Goal: Task Accomplishment & Management: Complete application form

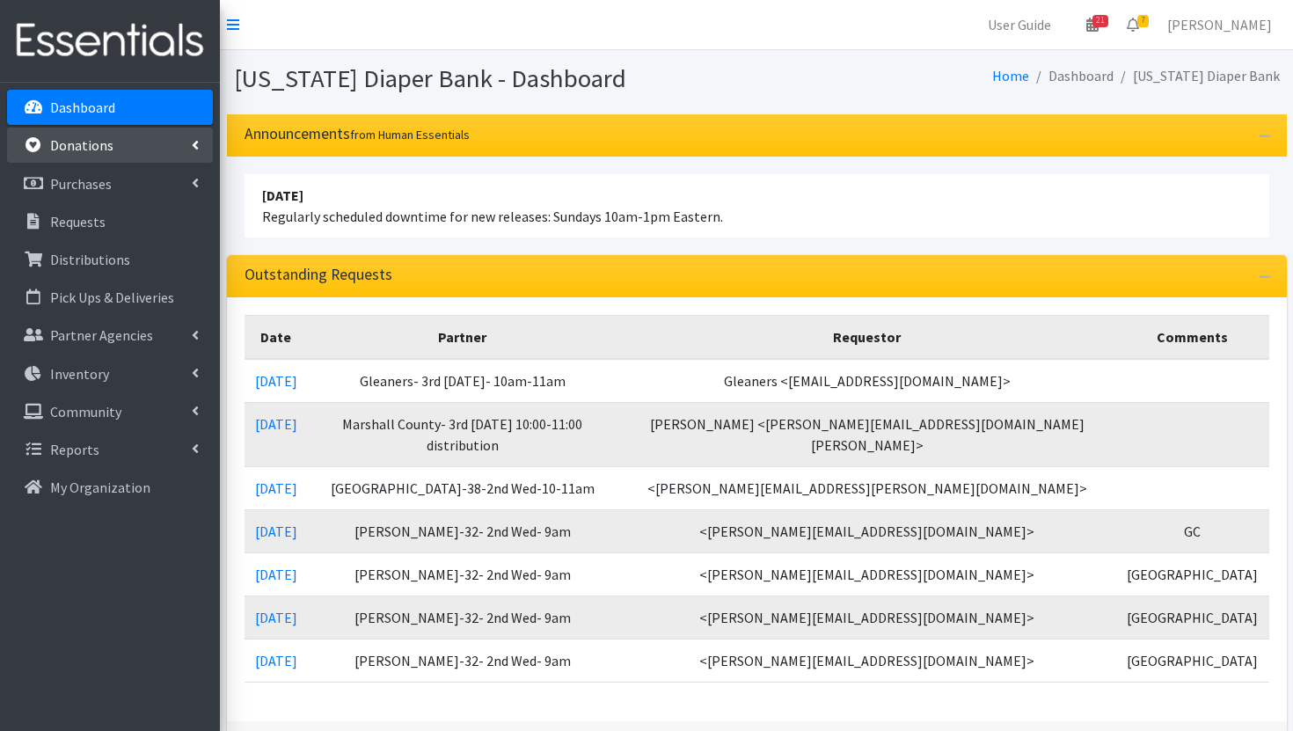
click at [93, 156] on link "Donations" at bounding box center [110, 145] width 206 height 35
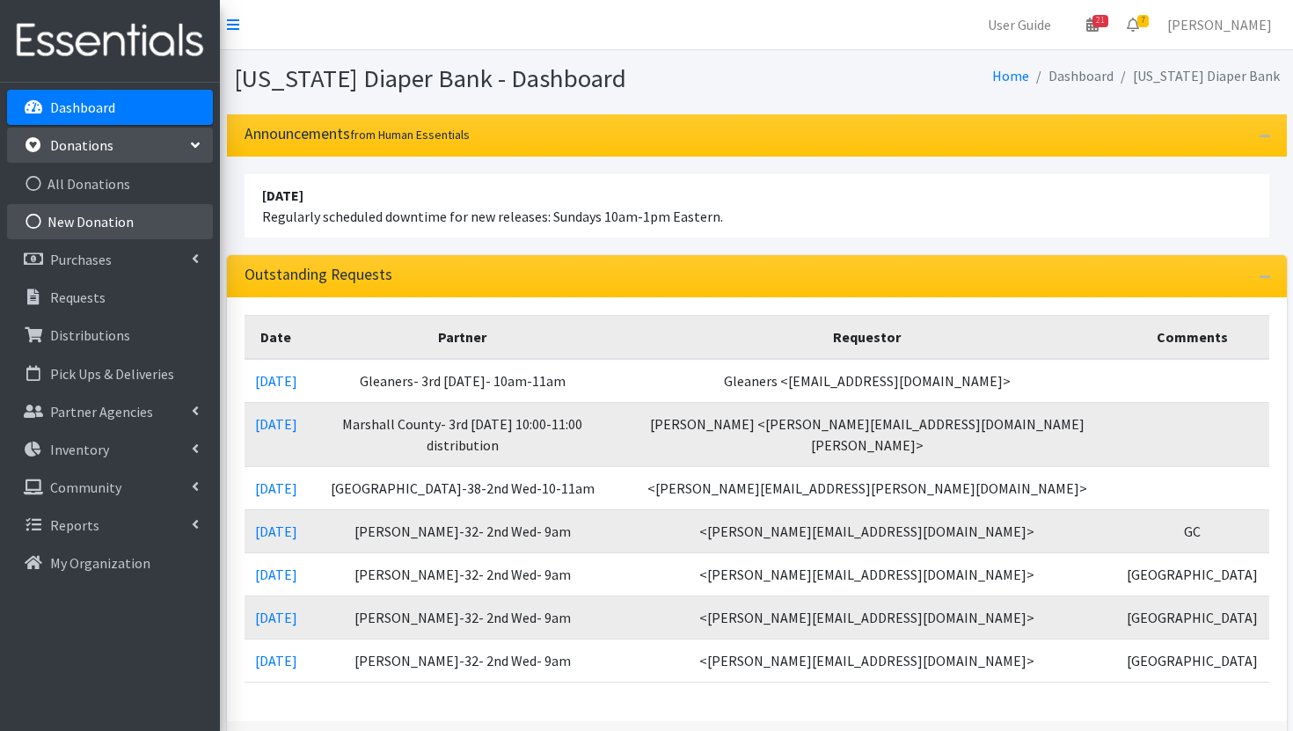
click at [132, 228] on link "New Donation" at bounding box center [110, 221] width 206 height 35
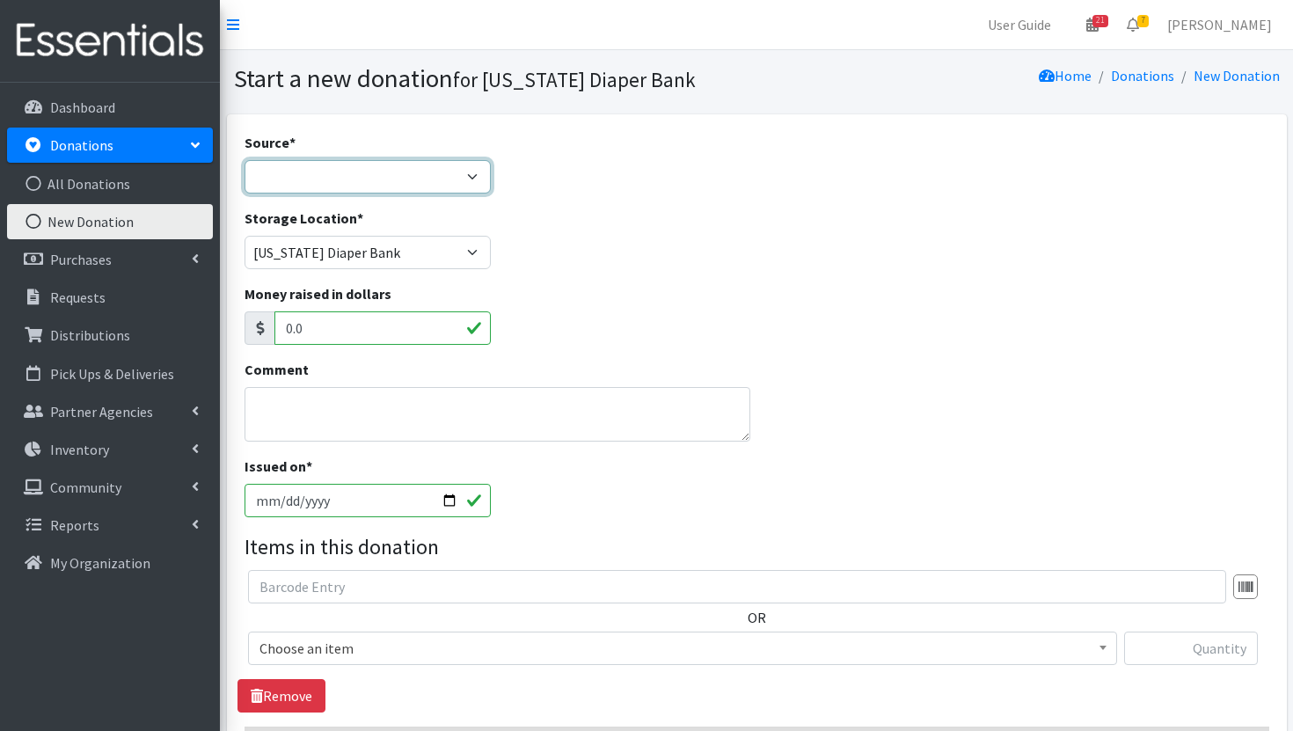
click at [424, 178] on select "Product Drive Manufacturer Donation Site Misc. Donation" at bounding box center [367, 176] width 246 height 33
click at [244, 160] on select "Product Drive Manufacturer Donation Site Misc. Donation" at bounding box center [367, 176] width 246 height 33
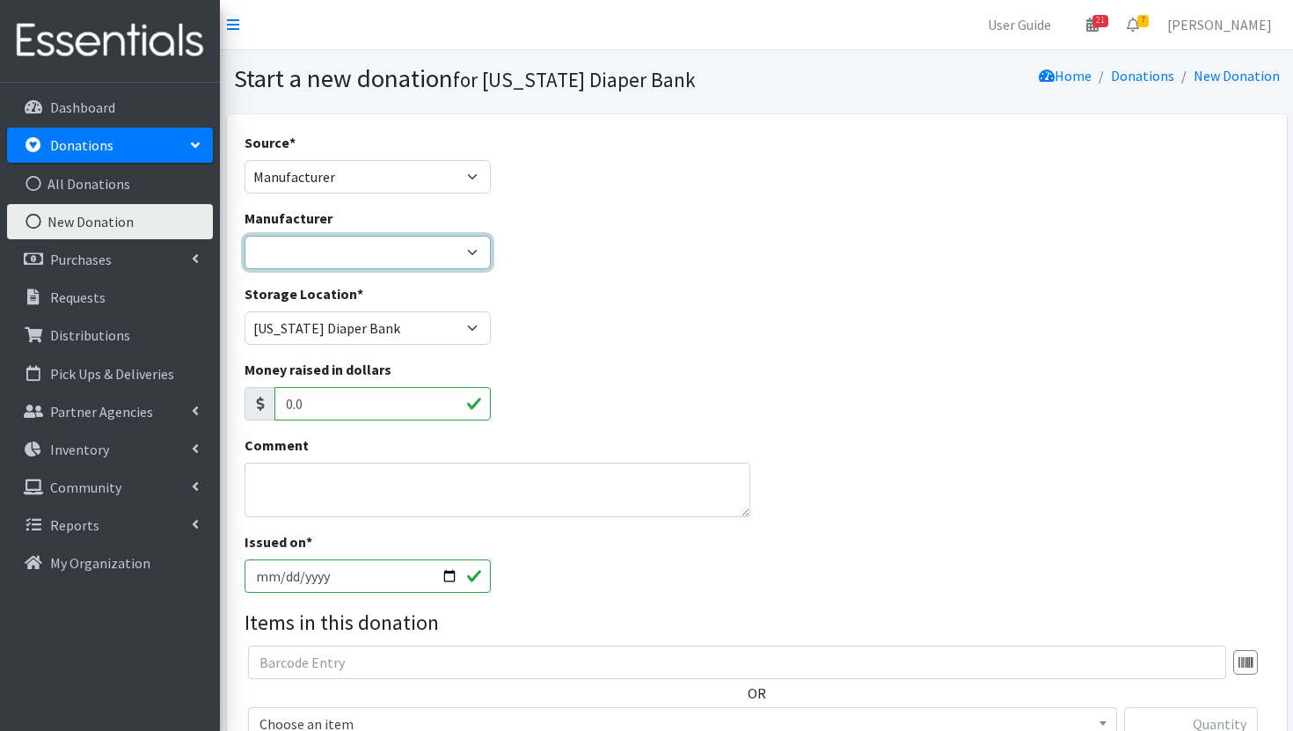
click at [449, 251] on select "Baby2Baby Huggies Target ---Create new Manufacturer---" at bounding box center [367, 252] width 246 height 33
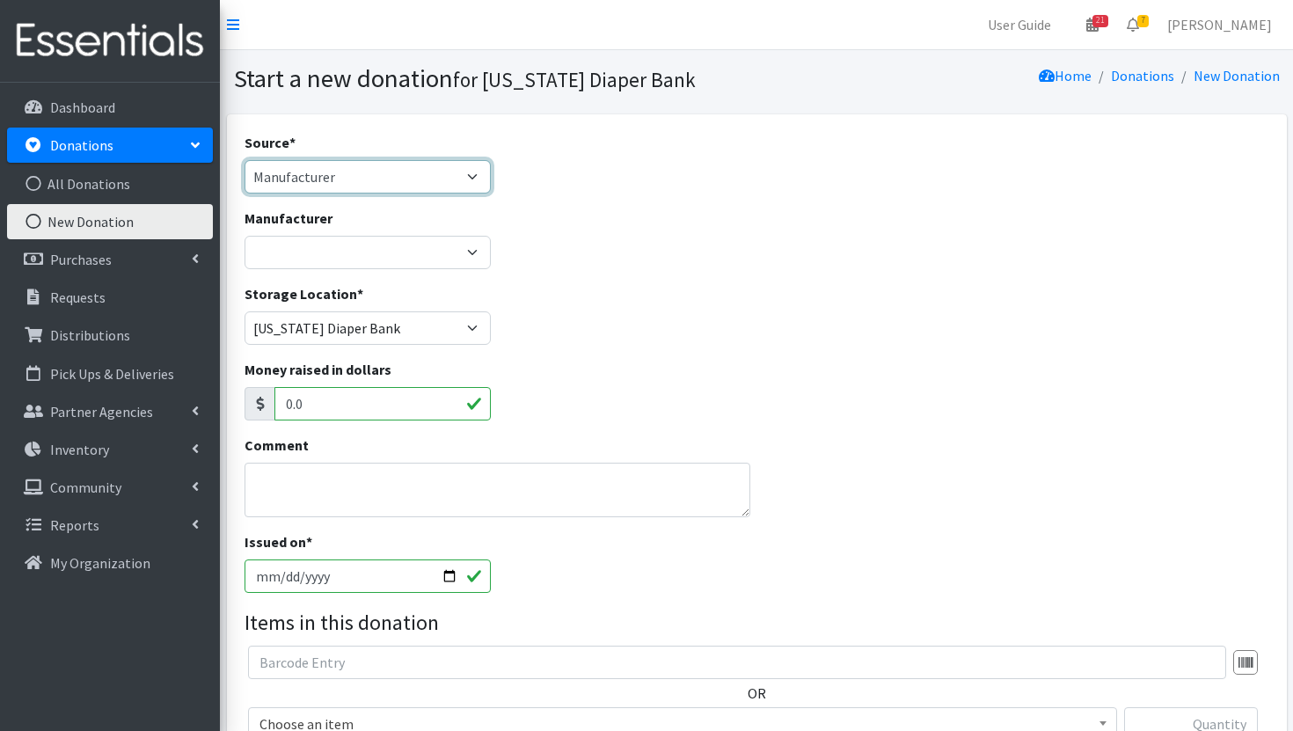
click at [431, 167] on select "Product Drive Manufacturer Donation Site Misc. Donation" at bounding box center [367, 176] width 246 height 33
click at [244, 160] on select "Product Drive Manufacturer Donation Site Misc. Donation" at bounding box center [367, 176] width 246 height 33
click at [420, 174] on select "Product Drive Manufacturer Donation Site Misc. Donation" at bounding box center [367, 176] width 246 height 33
click at [244, 160] on select "Product Drive Manufacturer Donation Site Misc. Donation" at bounding box center [367, 176] width 246 height 33
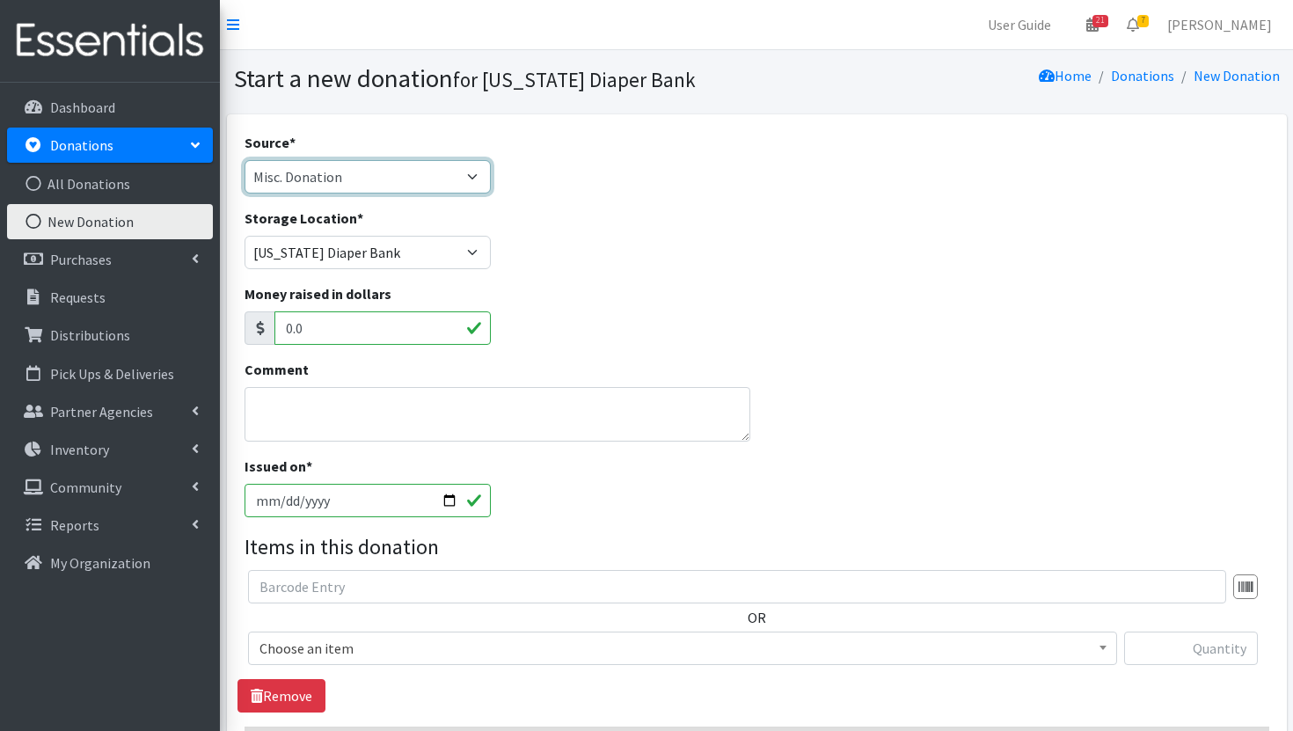
click at [413, 179] on select "Product Drive Manufacturer Donation Site Misc. Donation" at bounding box center [367, 176] width 246 height 33
click at [244, 160] on select "Product Drive Manufacturer Donation Site Misc. Donation" at bounding box center [367, 176] width 246 height 33
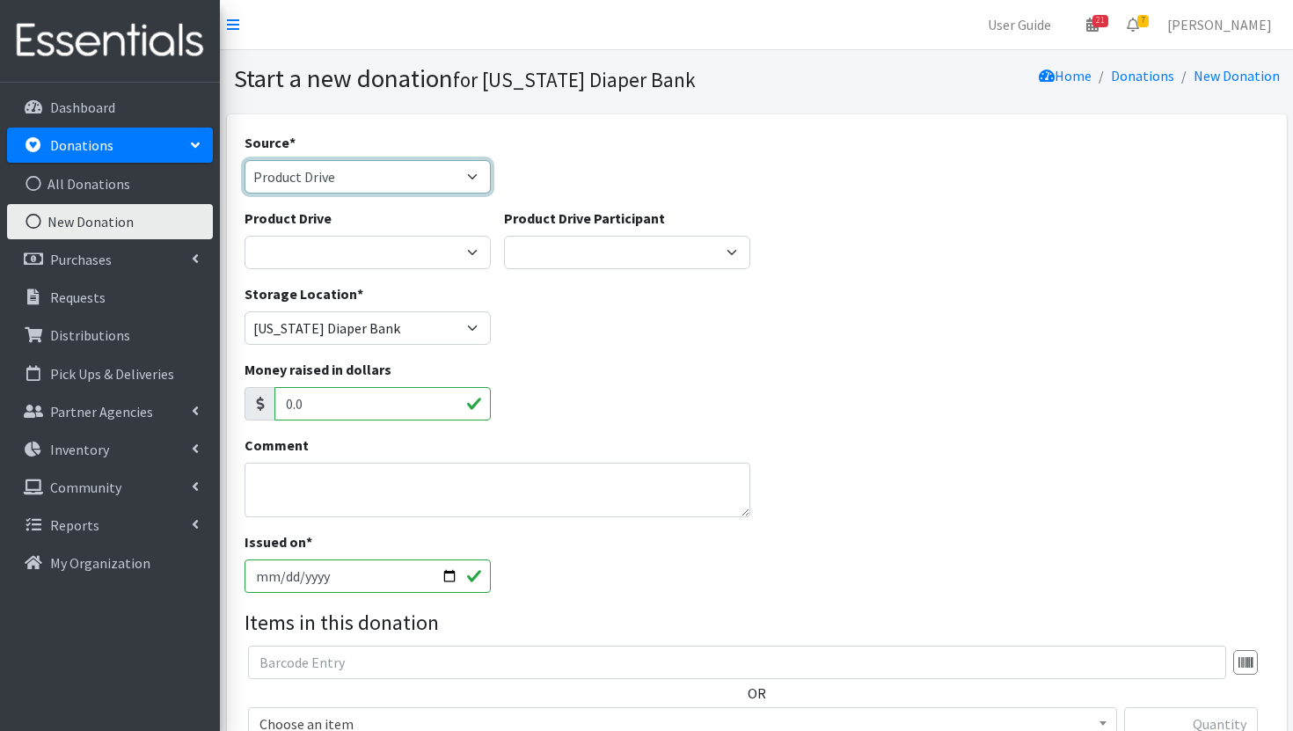
click at [406, 185] on select "Product Drive Manufacturer Donation Site Misc. Donation" at bounding box center [367, 176] width 246 height 33
select select "Manufacturer"
click at [244, 160] on select "Product Drive Manufacturer Donation Site Misc. Donation" at bounding box center [367, 176] width 246 height 33
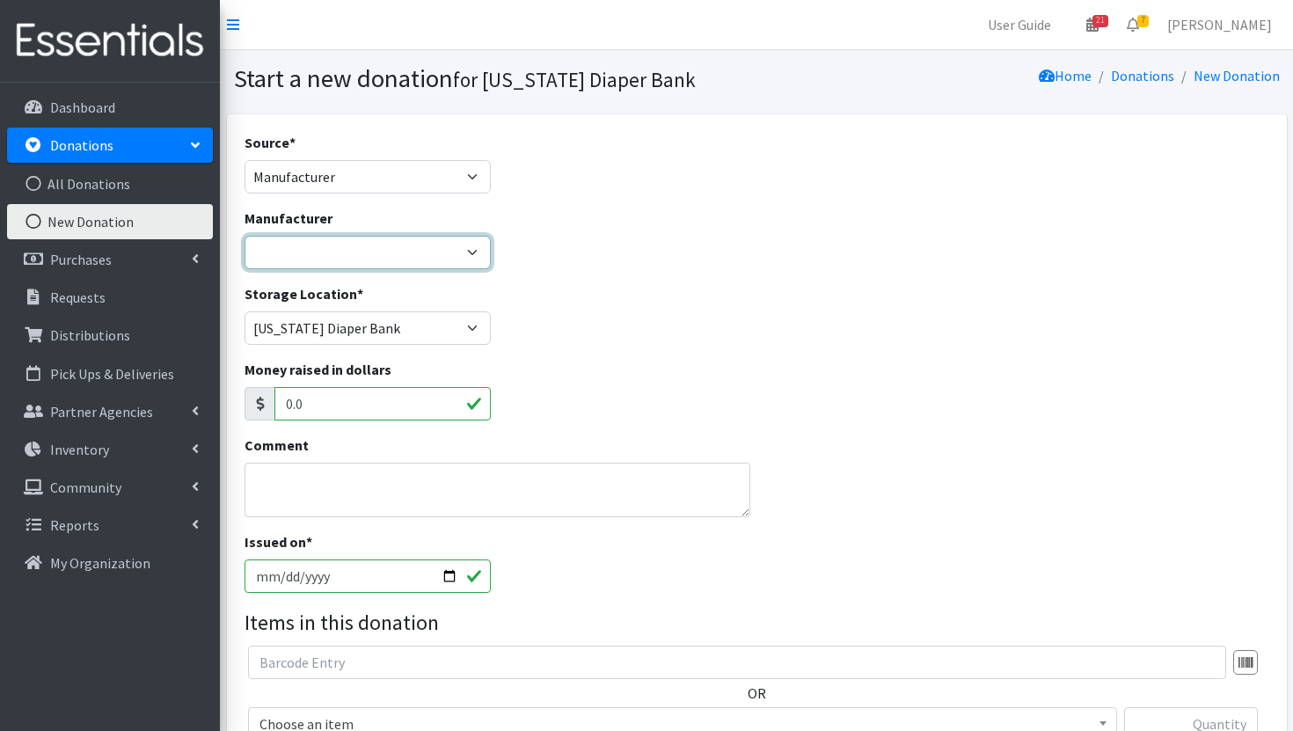
click at [397, 259] on select "Baby2Baby Huggies Target ---Create new Manufacturer---" at bounding box center [367, 252] width 246 height 33
select select "220"
click at [244, 236] on select "Baby2Baby Huggies Target ---Create new Manufacturer---" at bounding box center [367, 252] width 246 height 33
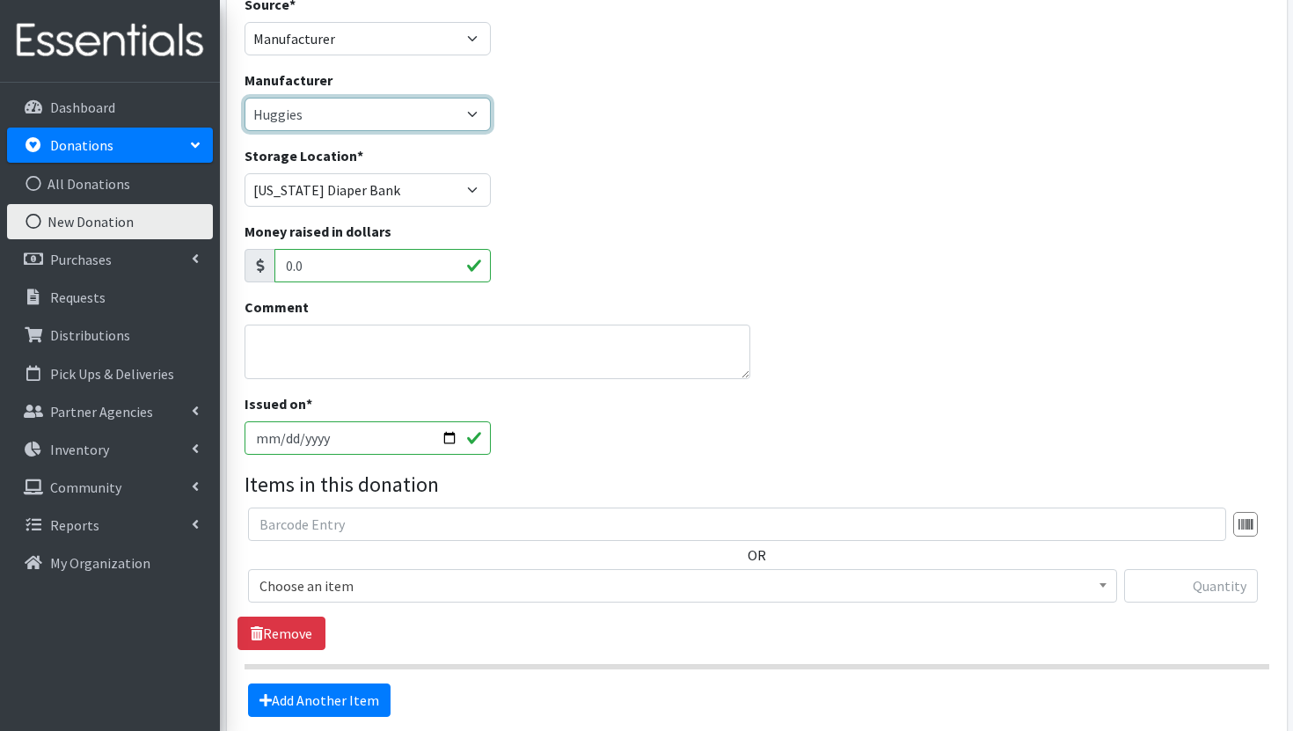
scroll to position [142, 0]
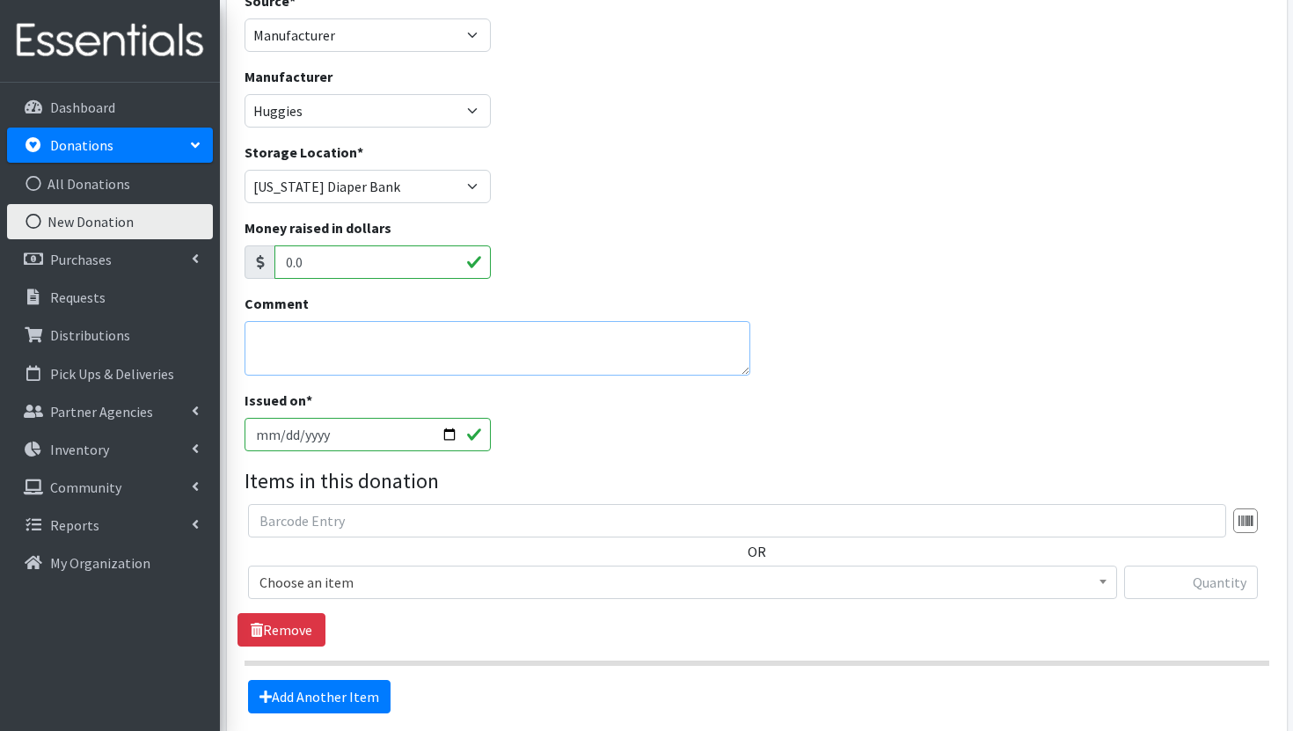
click at [584, 349] on textarea "Comment" at bounding box center [497, 348] width 506 height 55
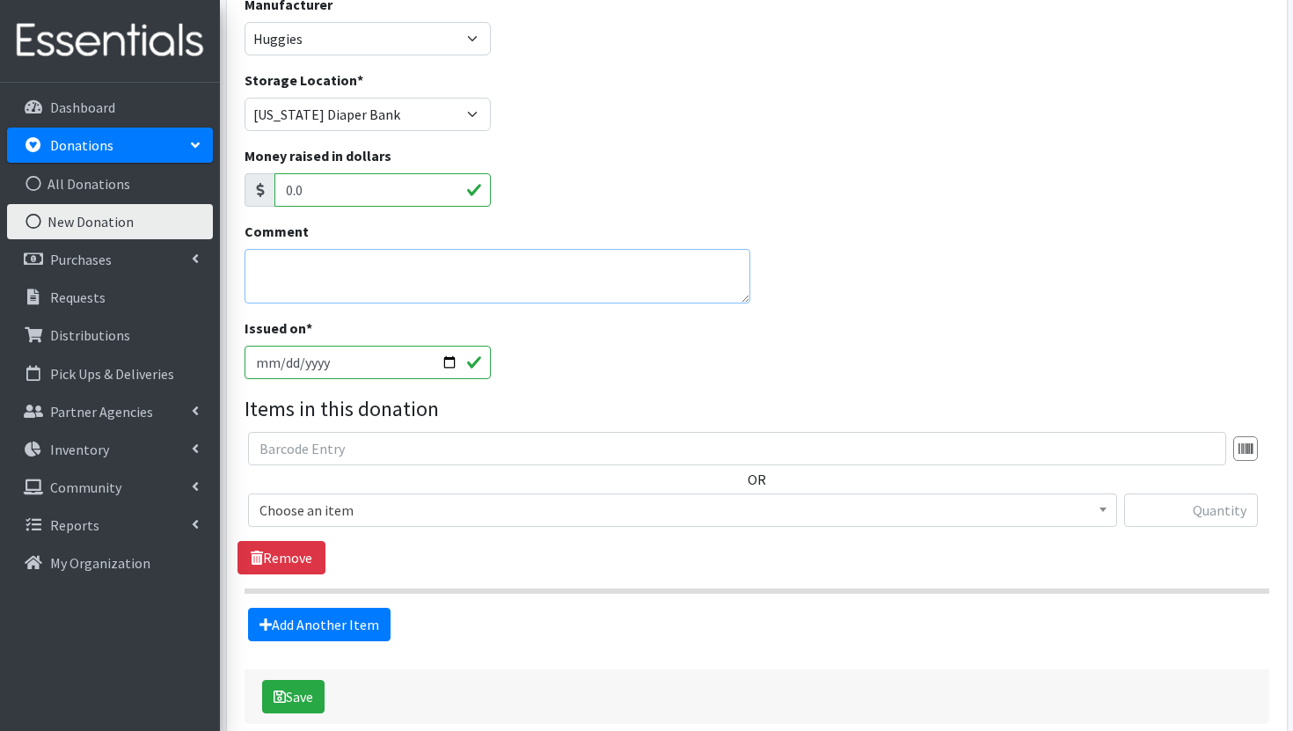
scroll to position [217, 0]
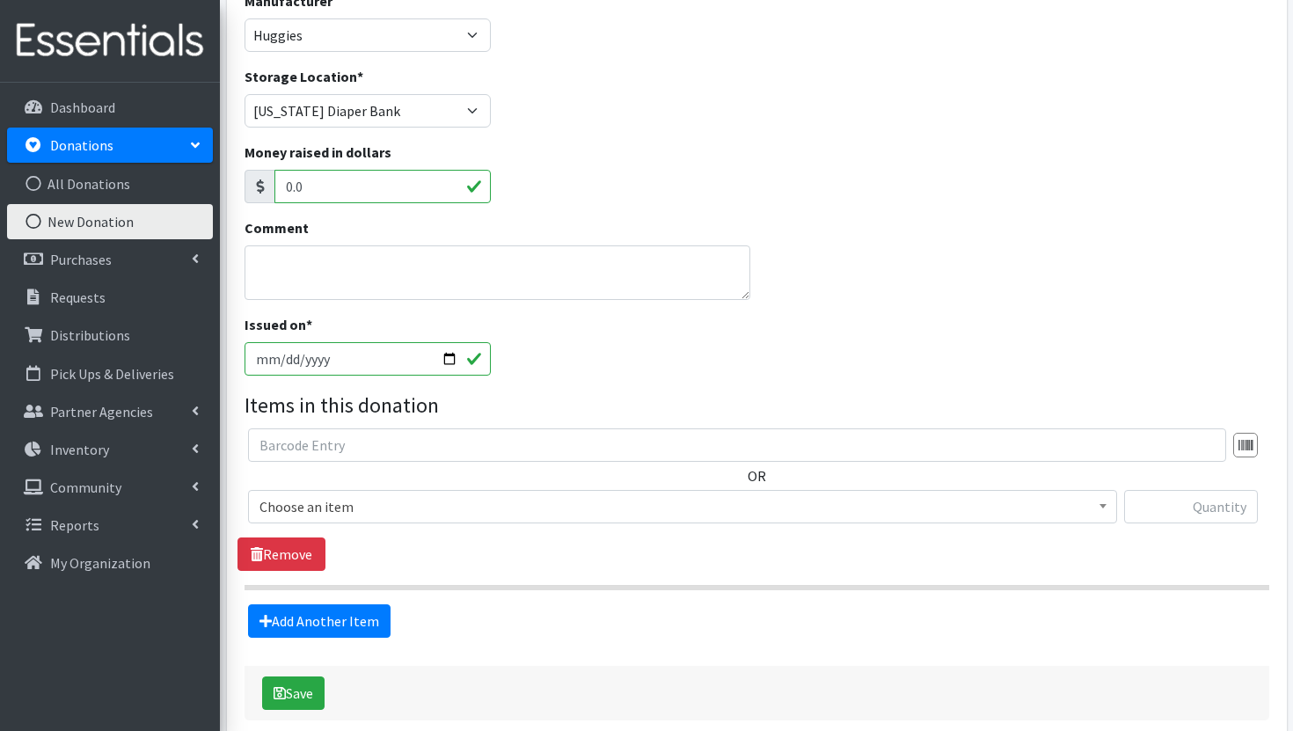
click at [638, 515] on span "Choose an item" at bounding box center [682, 506] width 846 height 25
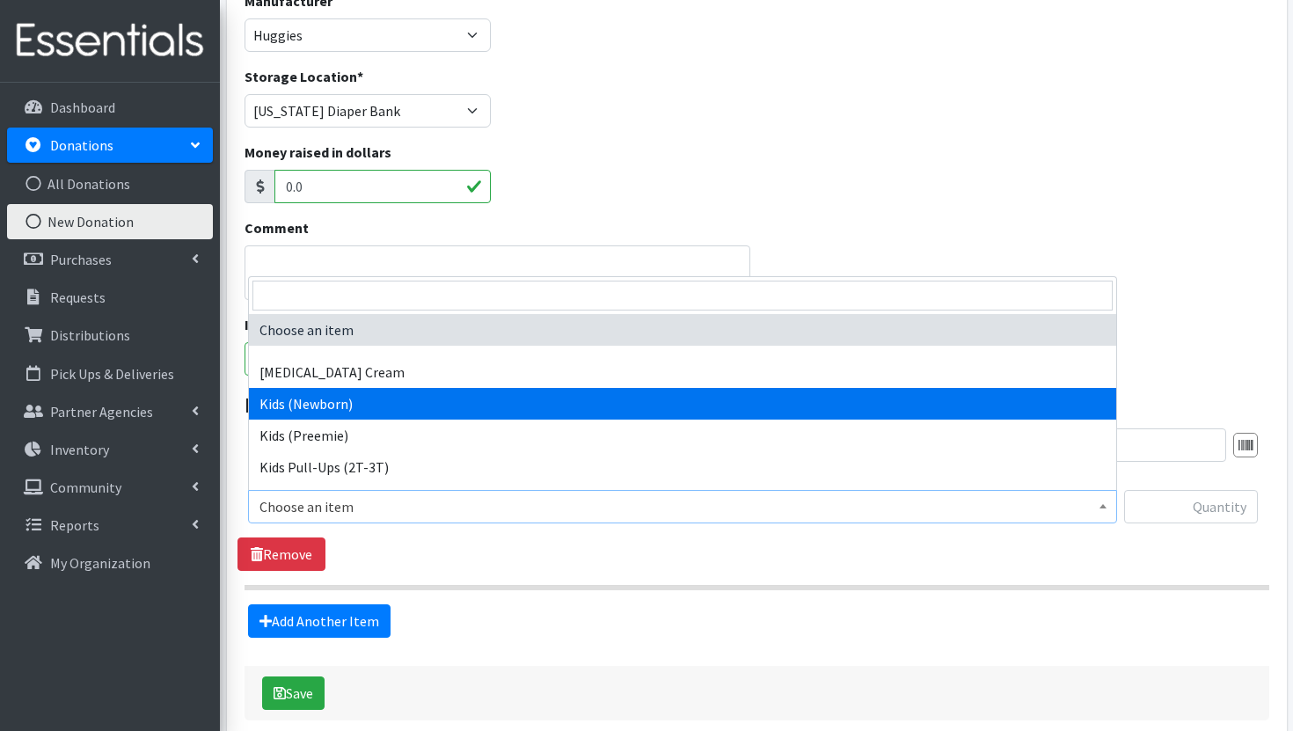
select select "3400"
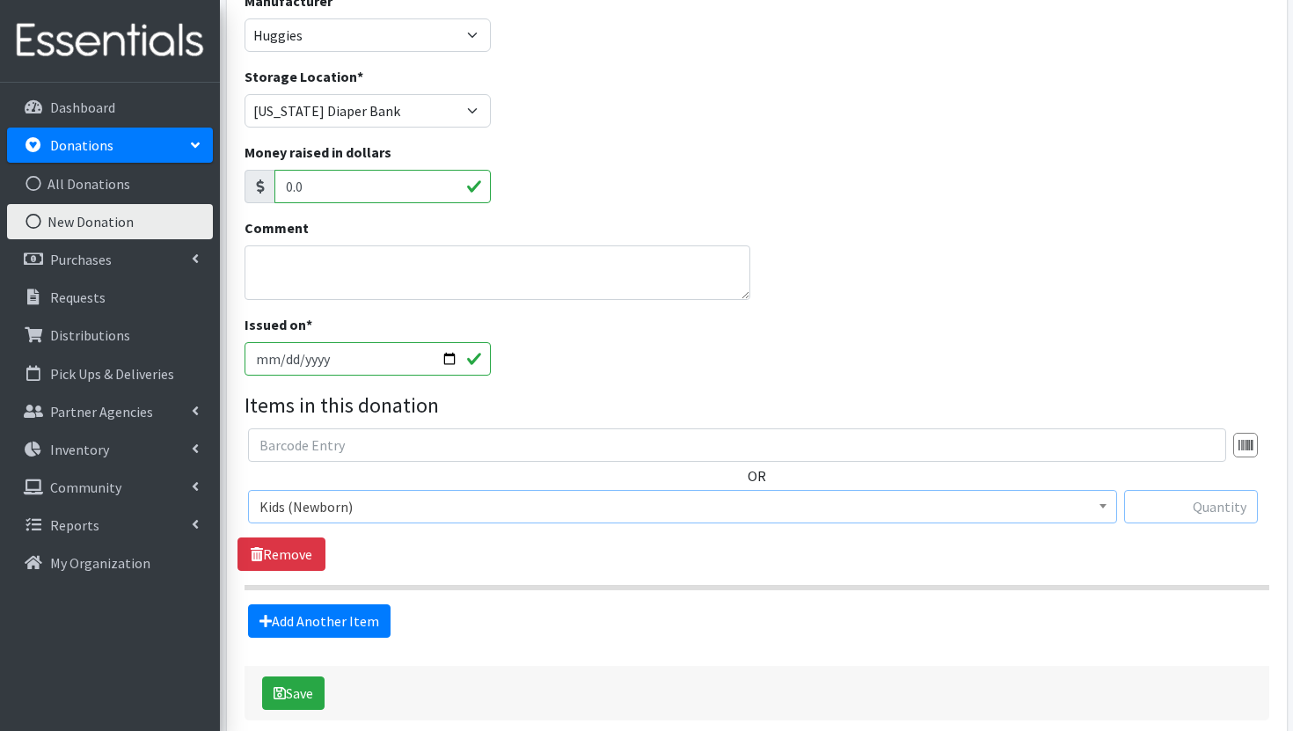
click at [1176, 522] on input "text" at bounding box center [1191, 506] width 134 height 33
type input "19000"
click at [334, 613] on link "Add Another Item" at bounding box center [319, 620] width 142 height 33
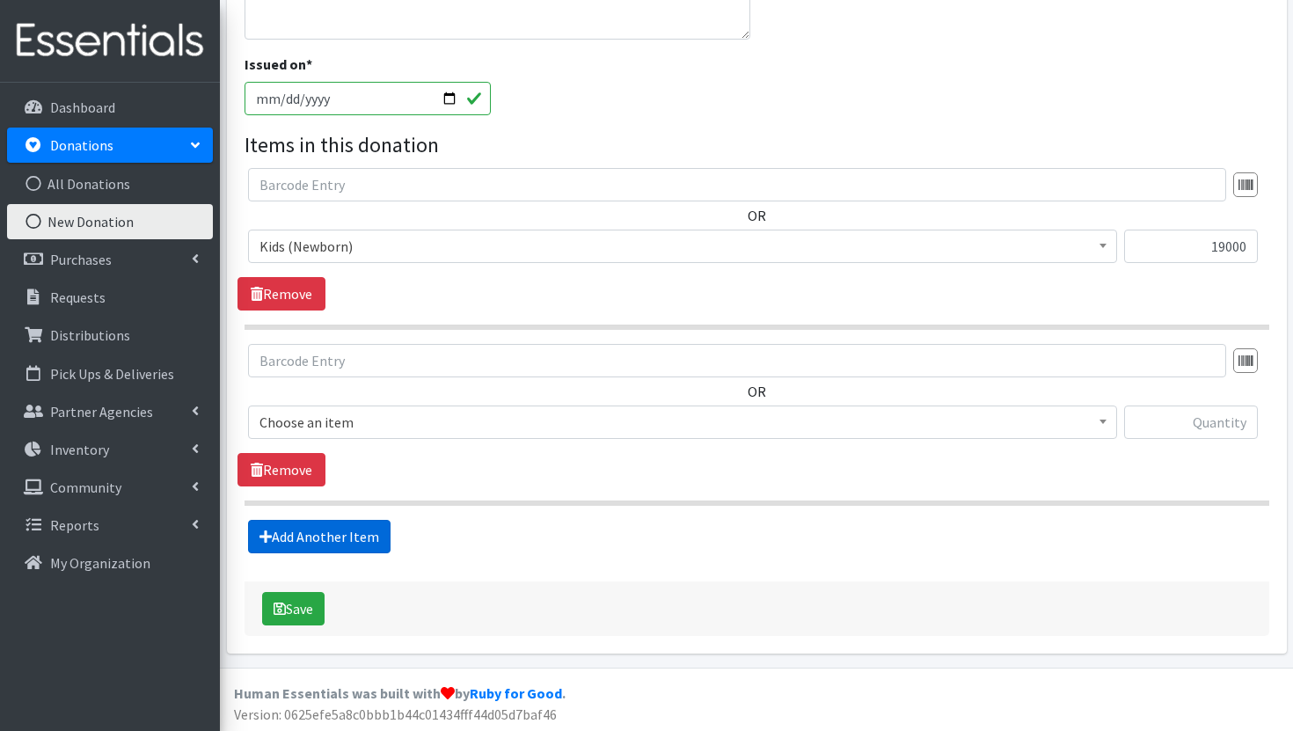
scroll to position [479, 0]
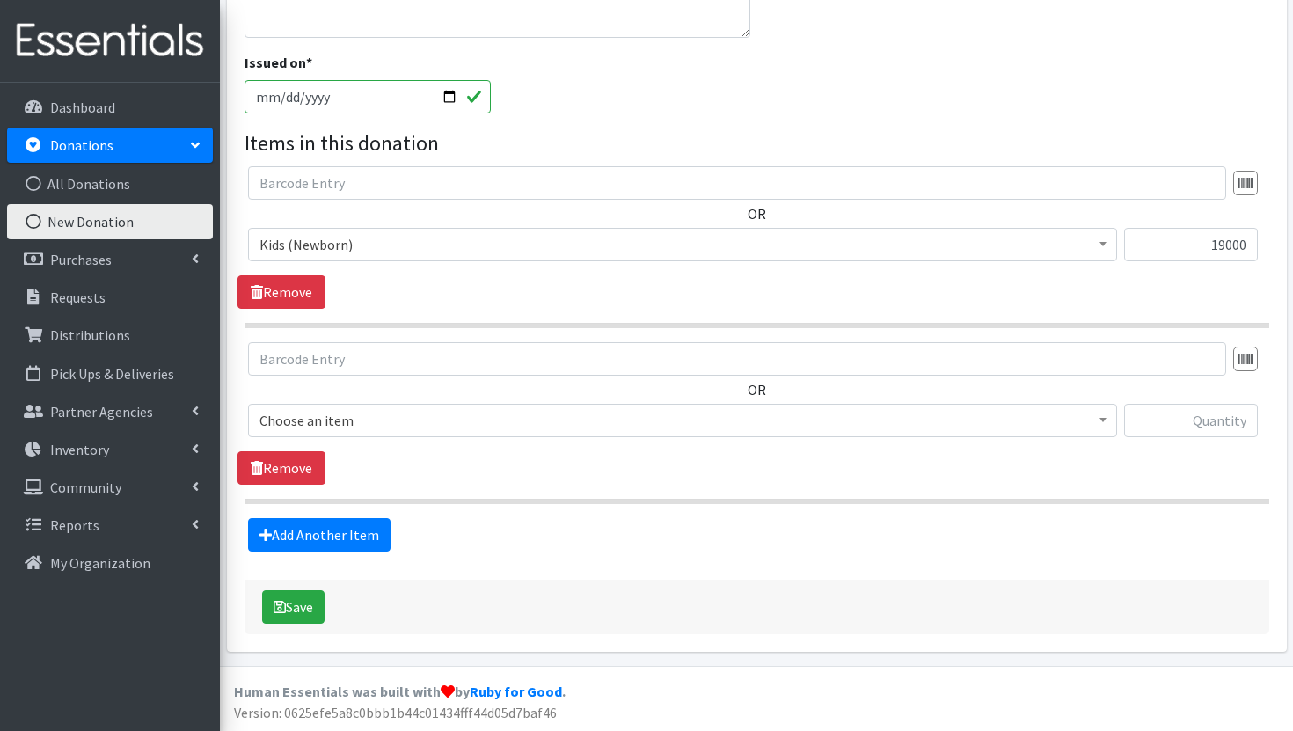
click at [558, 426] on span "Choose an item" at bounding box center [682, 420] width 846 height 25
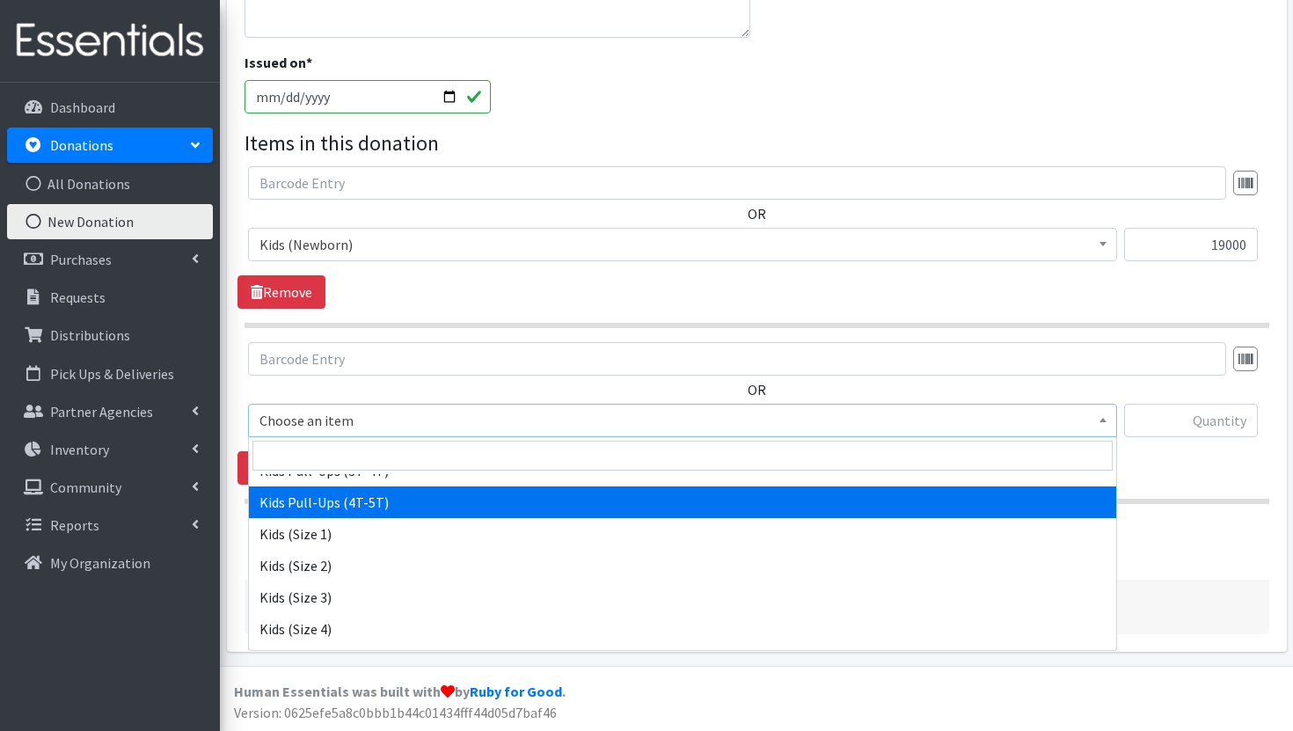
scroll to position [189, 0]
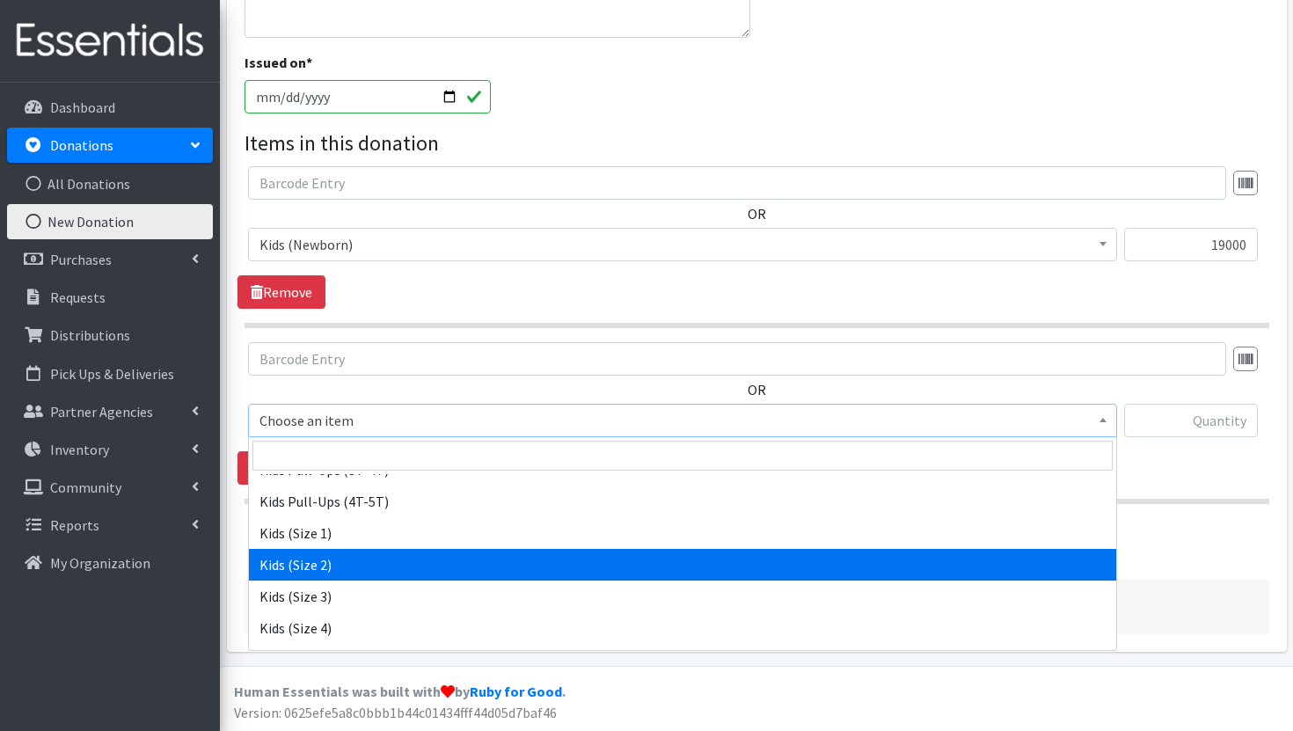
select select "3420"
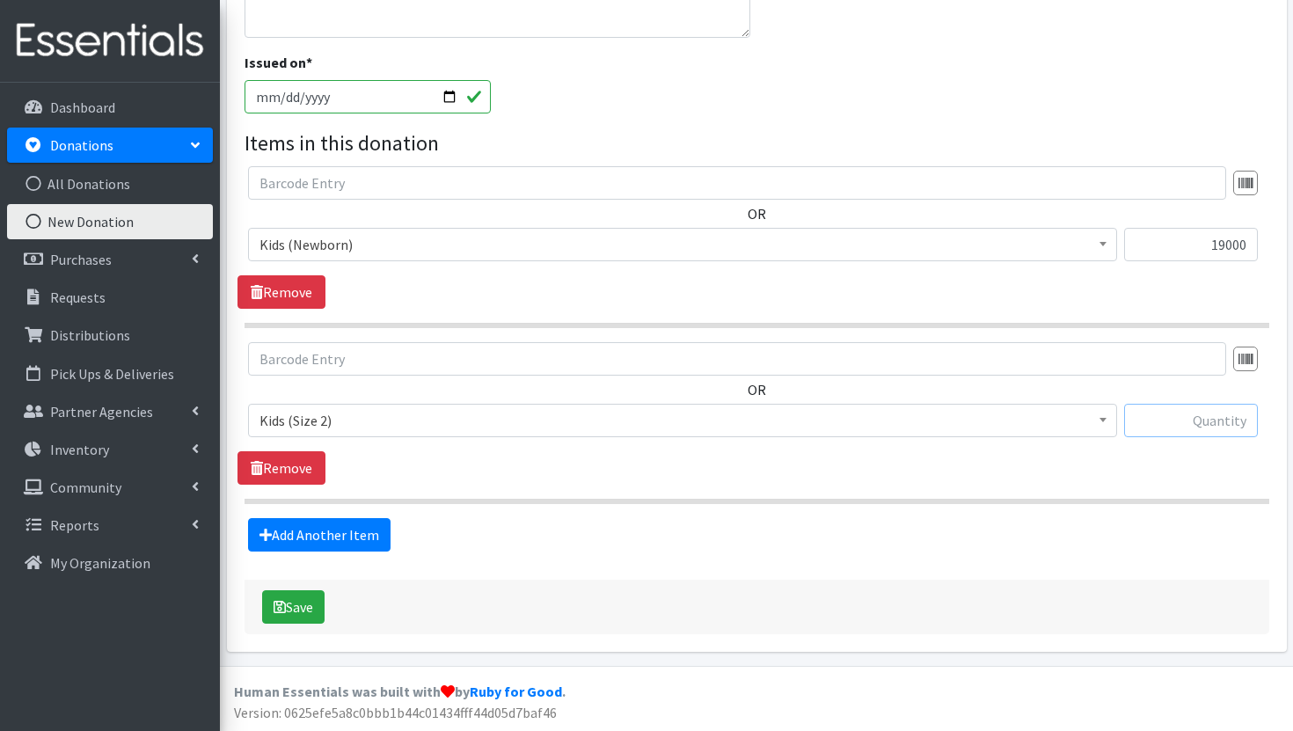
click at [1203, 410] on input "text" at bounding box center [1191, 420] width 134 height 33
type input "25000"
click at [352, 523] on link "Add Another Item" at bounding box center [319, 534] width 142 height 33
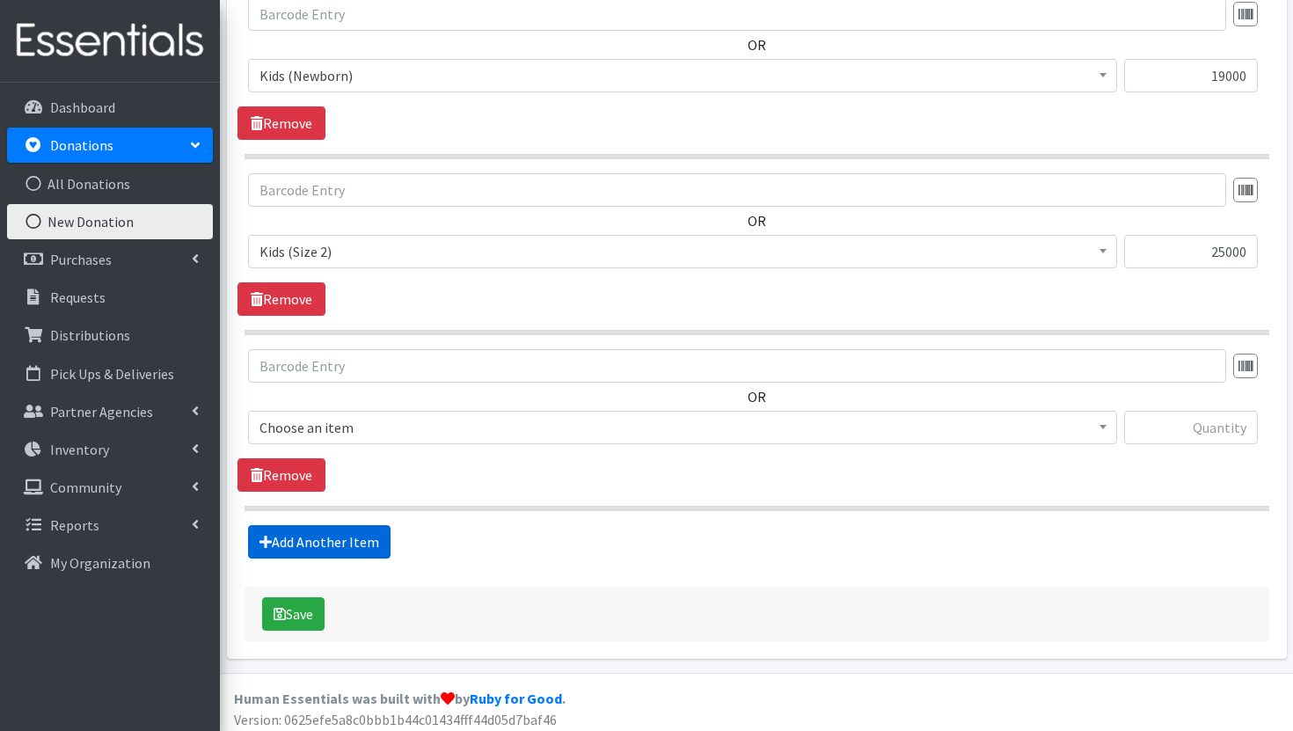
scroll to position [655, 0]
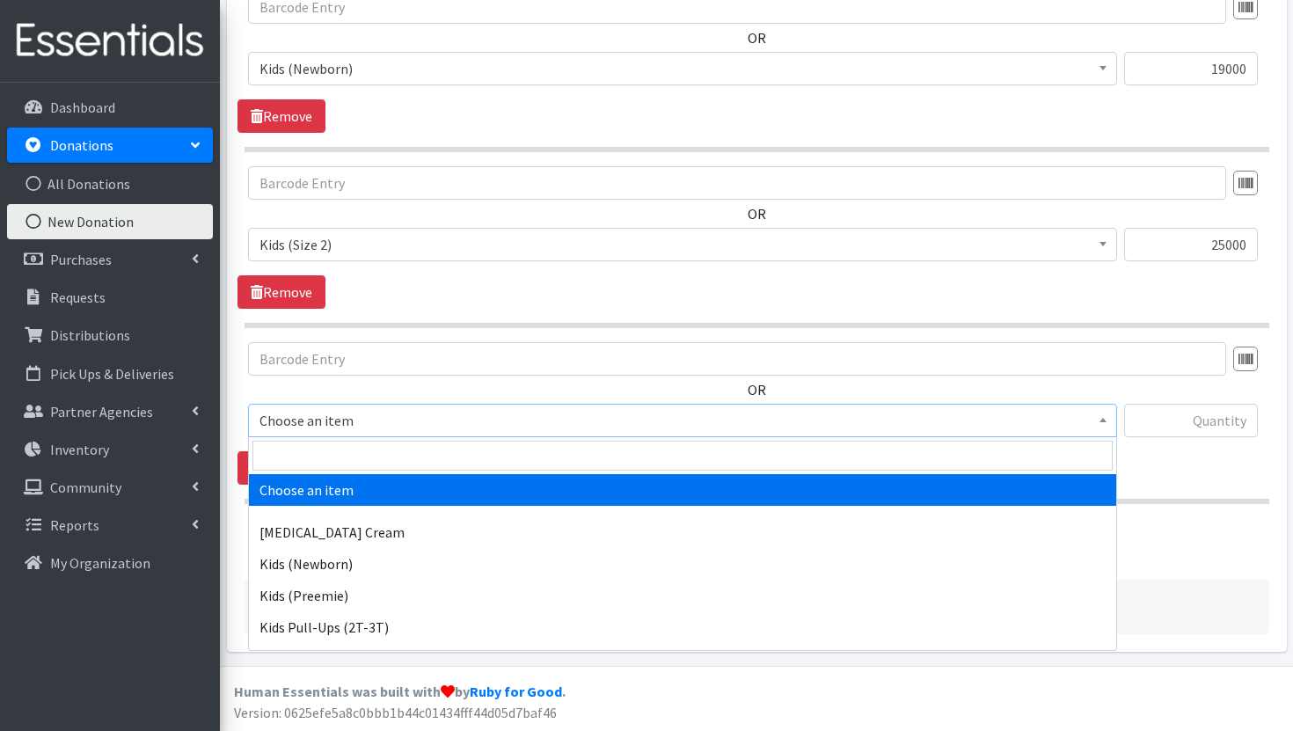
click at [536, 422] on span "Choose an item" at bounding box center [682, 420] width 846 height 25
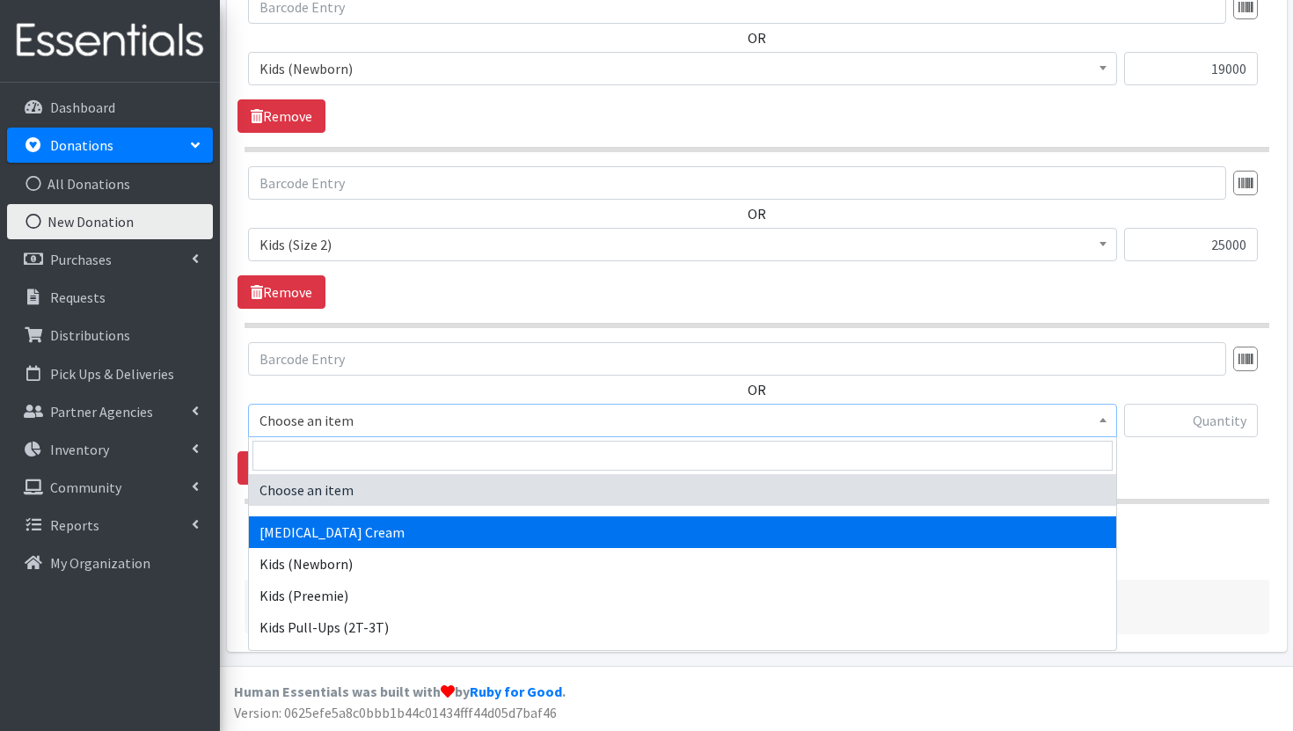
scroll to position [306, 0]
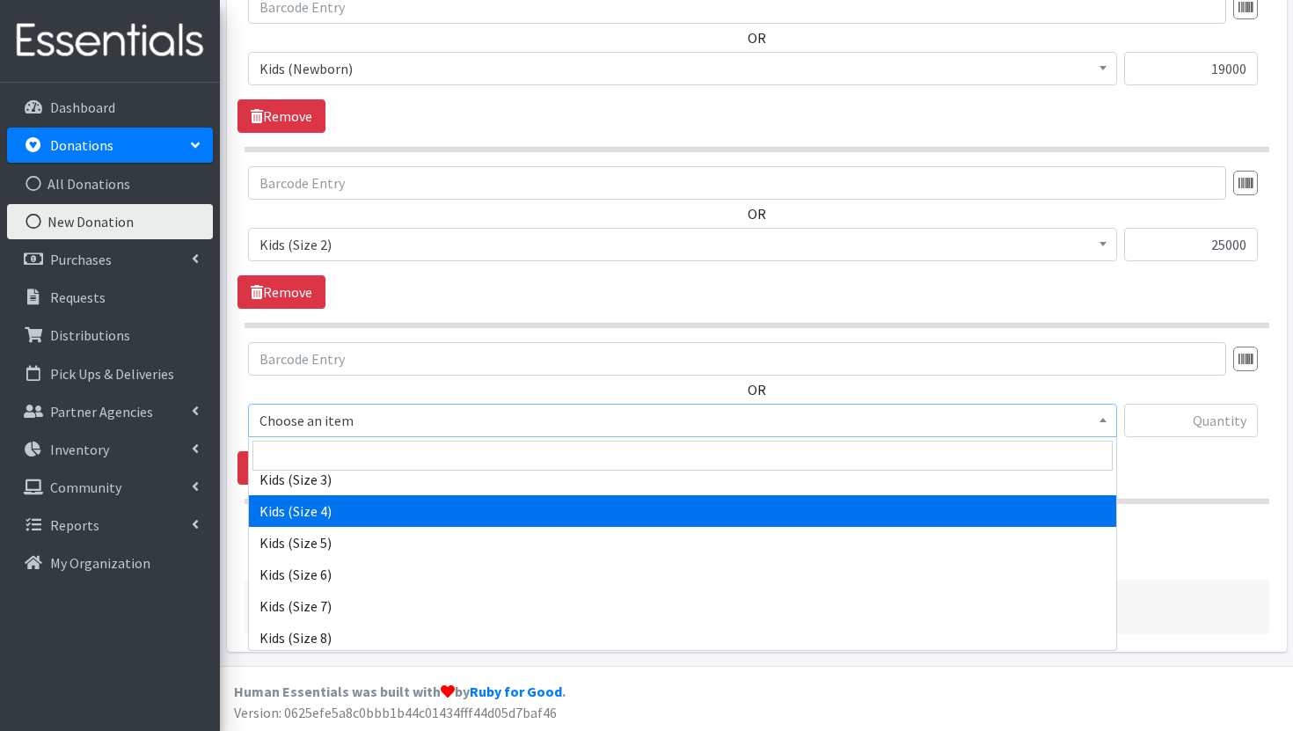
select select "3393"
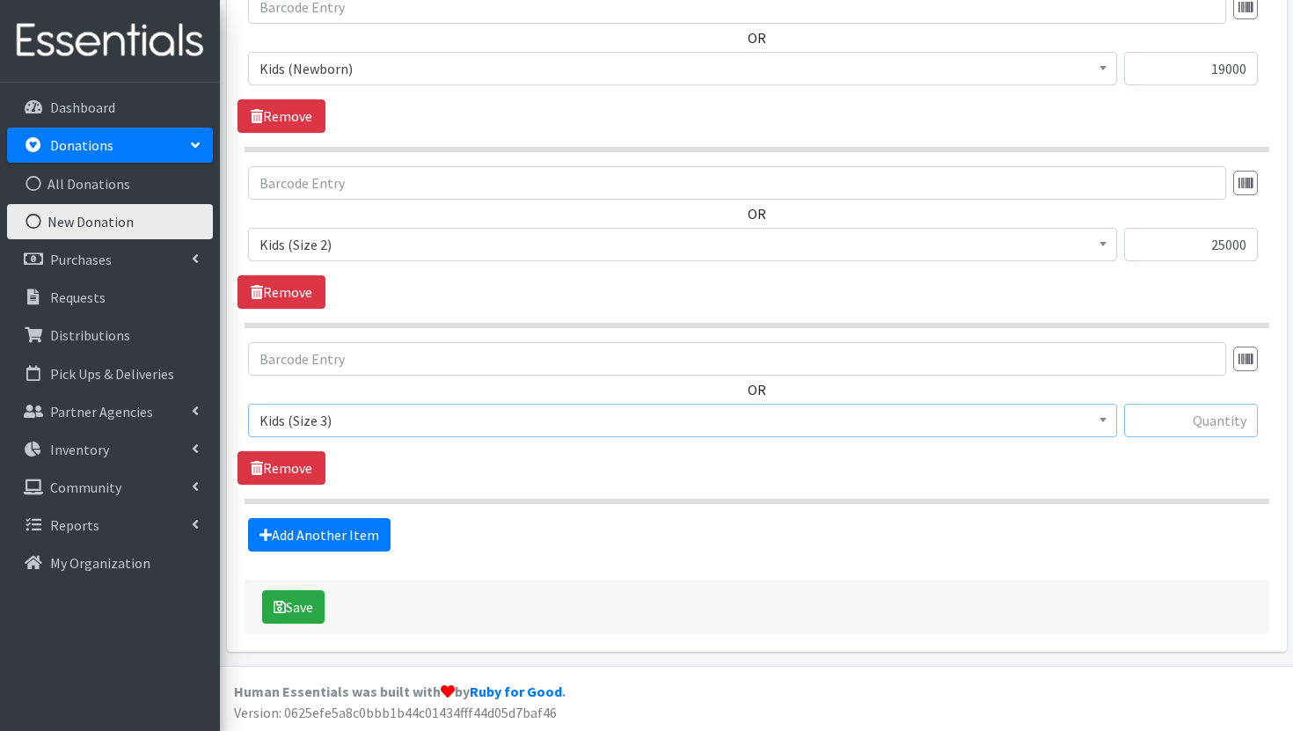
click at [1226, 423] on input "text" at bounding box center [1191, 420] width 134 height 33
type input "24336"
click at [369, 535] on link "Add Another Item" at bounding box center [319, 534] width 142 height 33
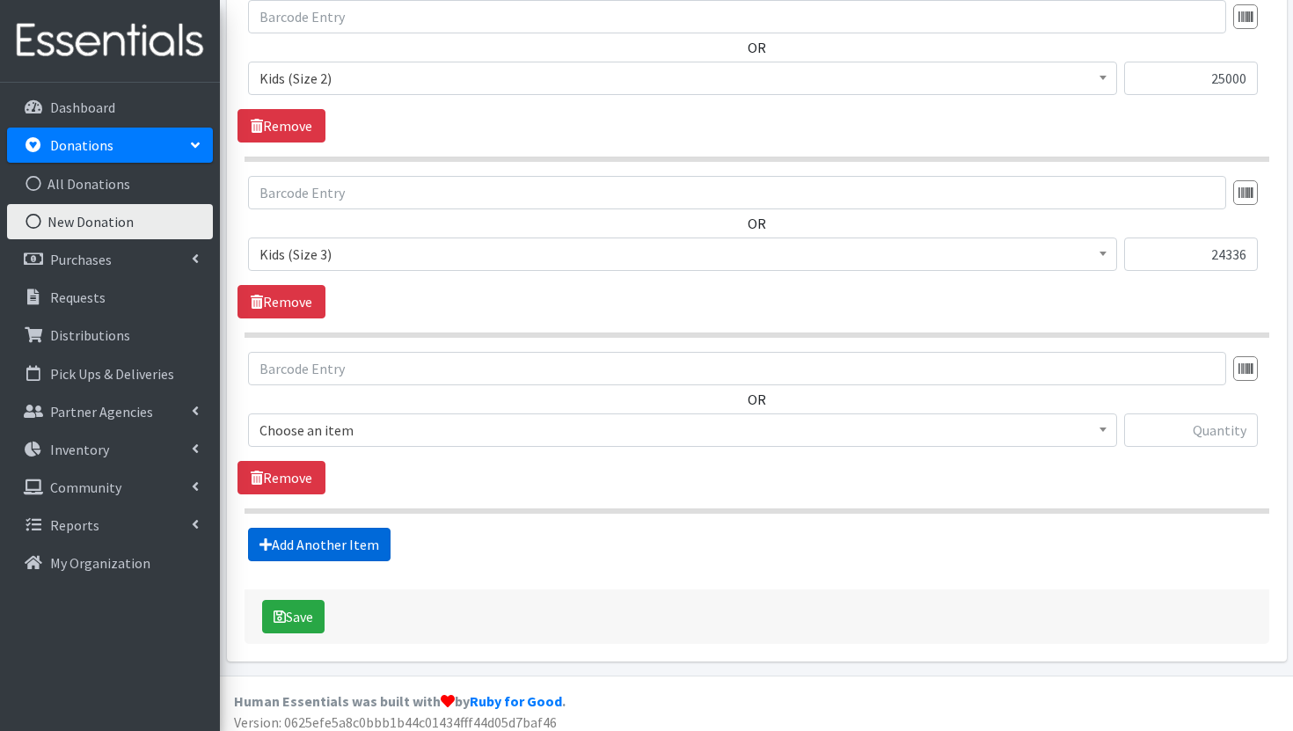
scroll to position [831, 0]
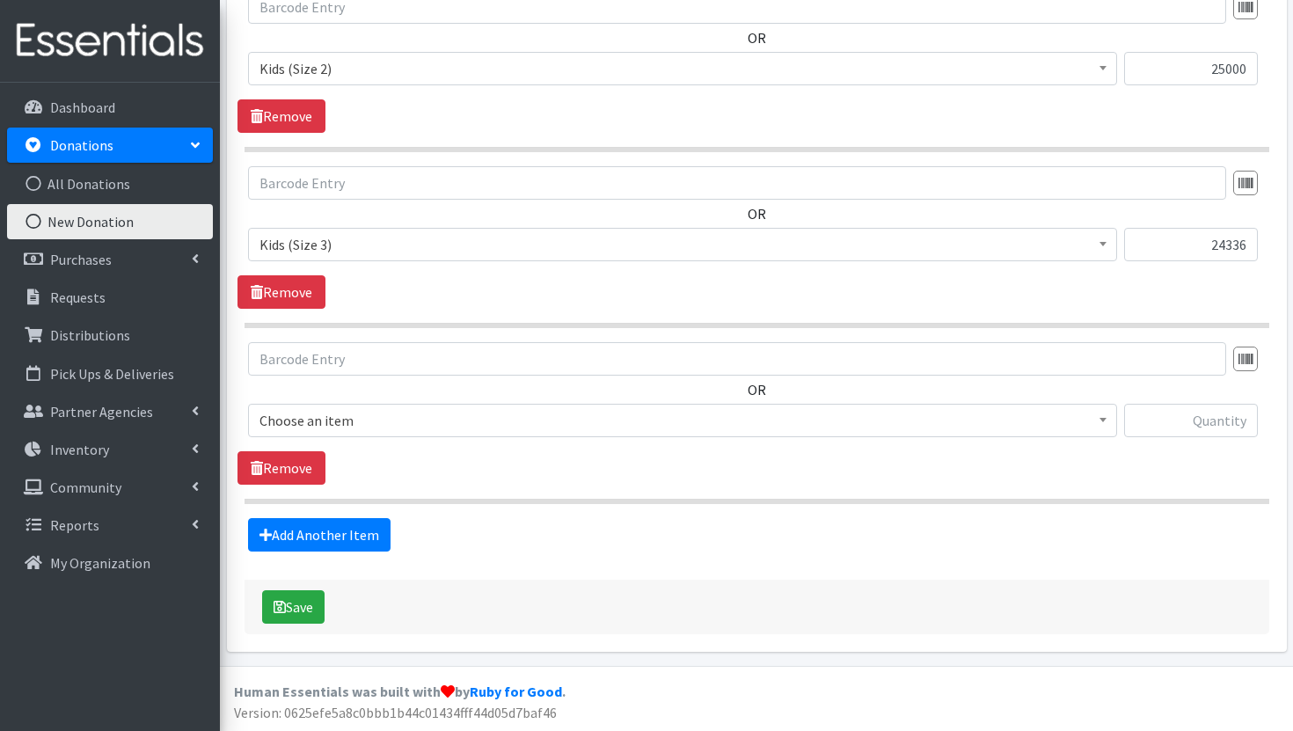
click at [516, 418] on span "Choose an item" at bounding box center [682, 420] width 846 height 25
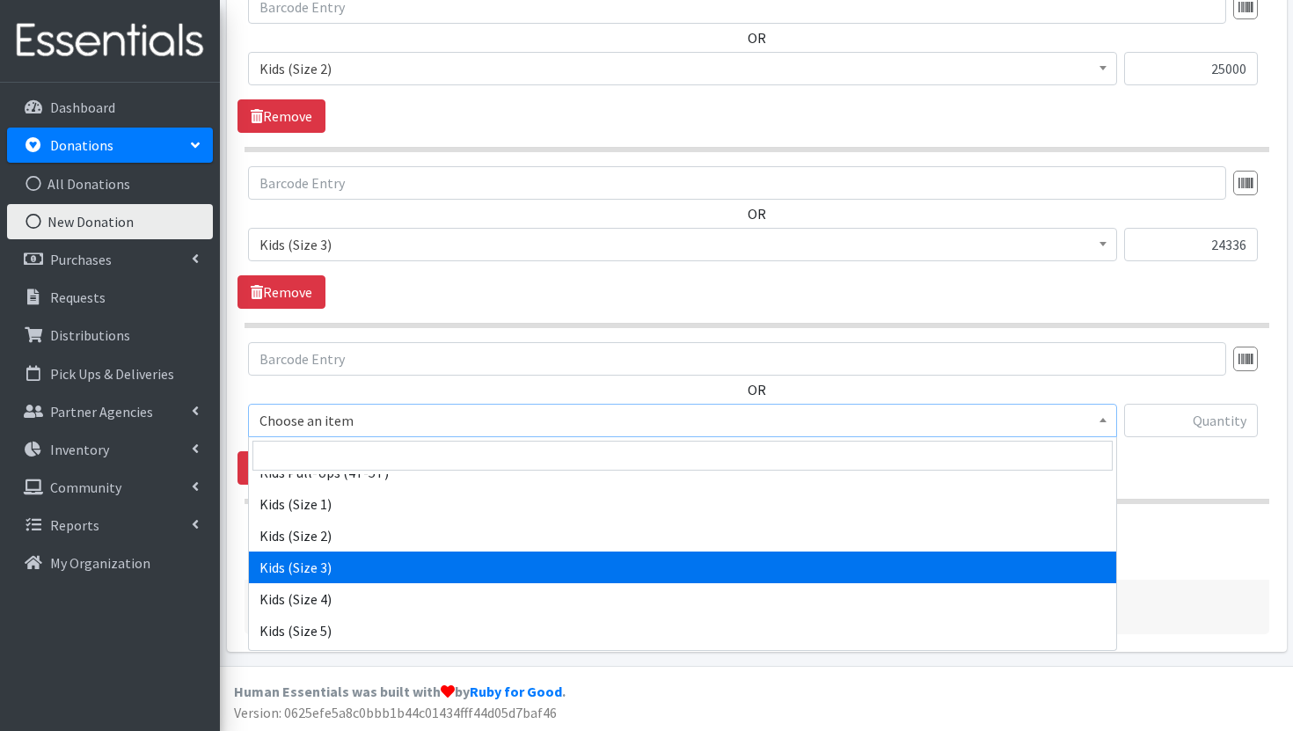
scroll to position [230, 0]
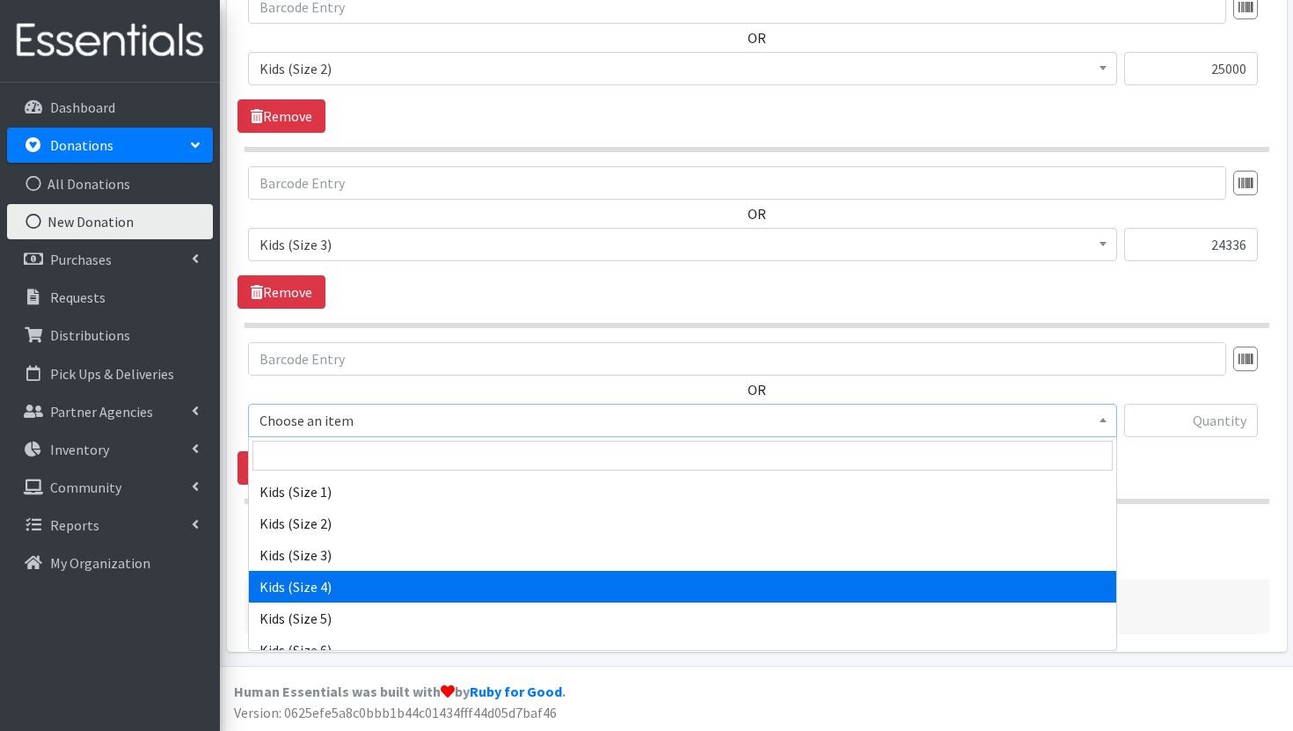
select select "3394"
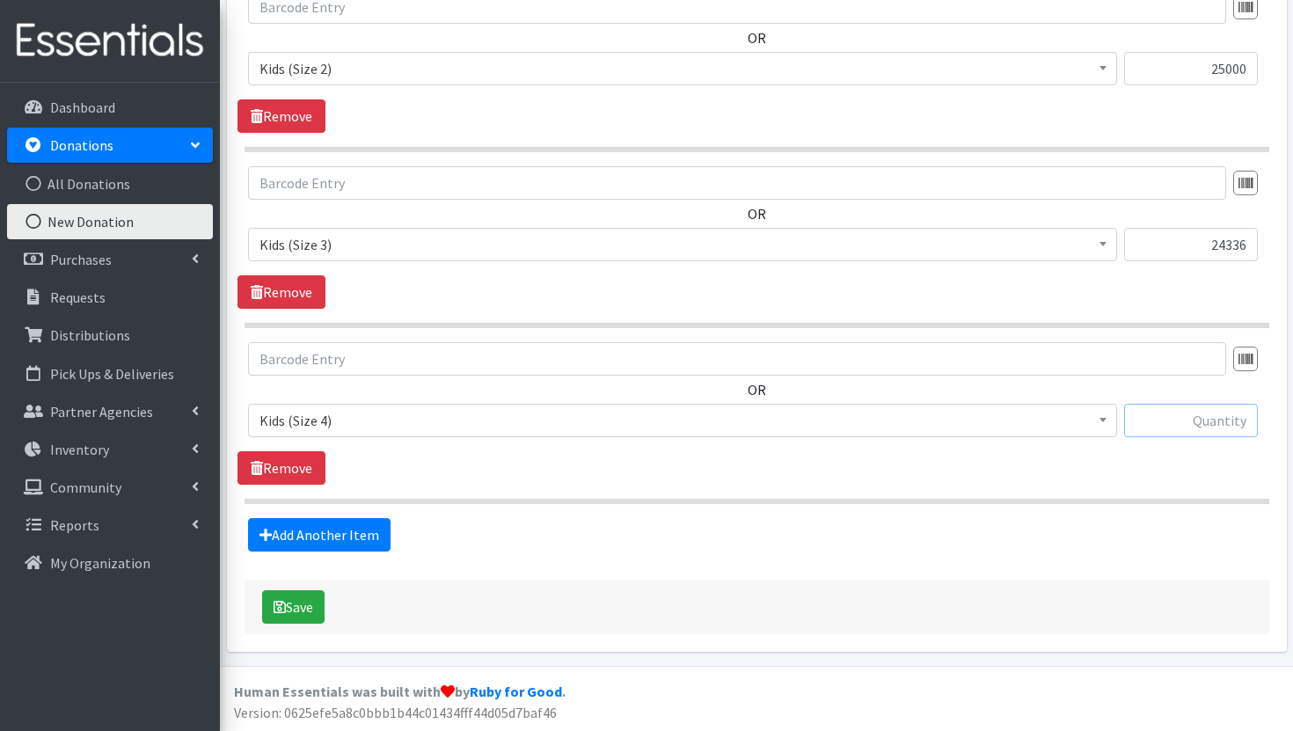
click at [1205, 406] on input "text" at bounding box center [1191, 420] width 134 height 33
type input "26448"
click at [336, 539] on link "Add Another Item" at bounding box center [319, 534] width 142 height 33
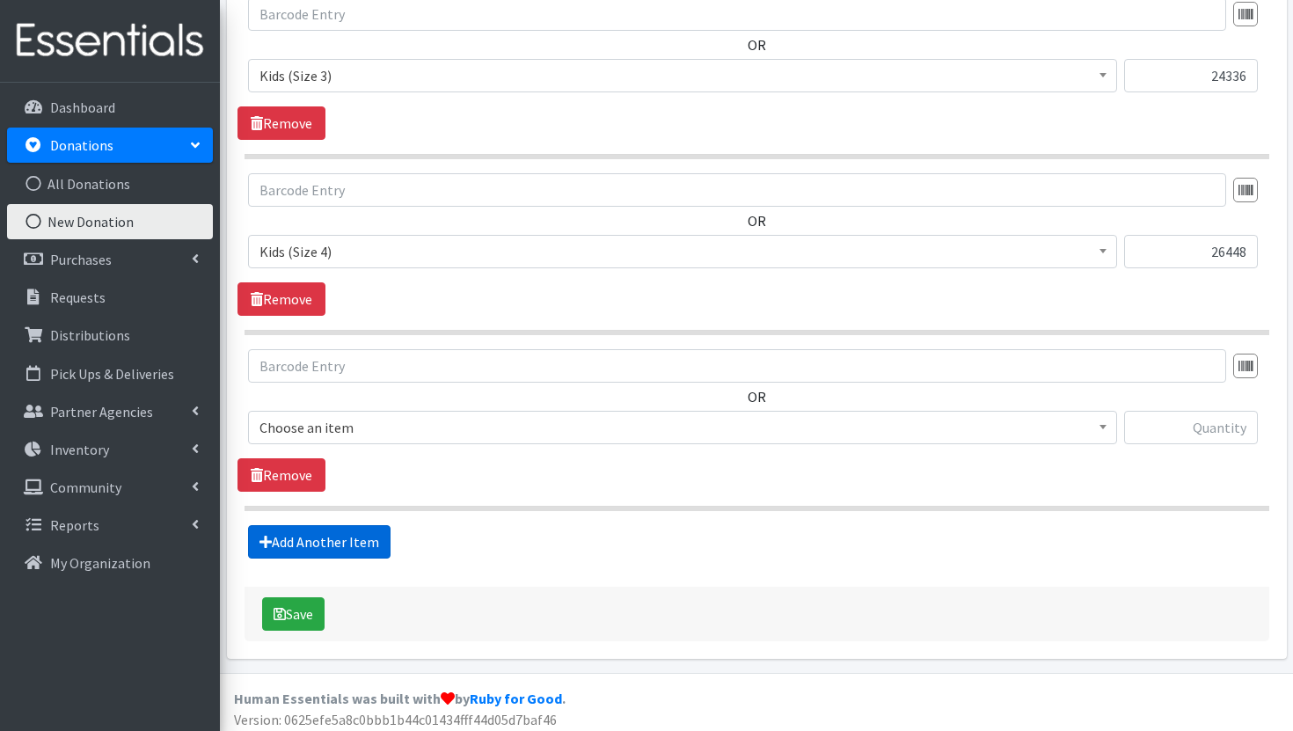
scroll to position [1007, 0]
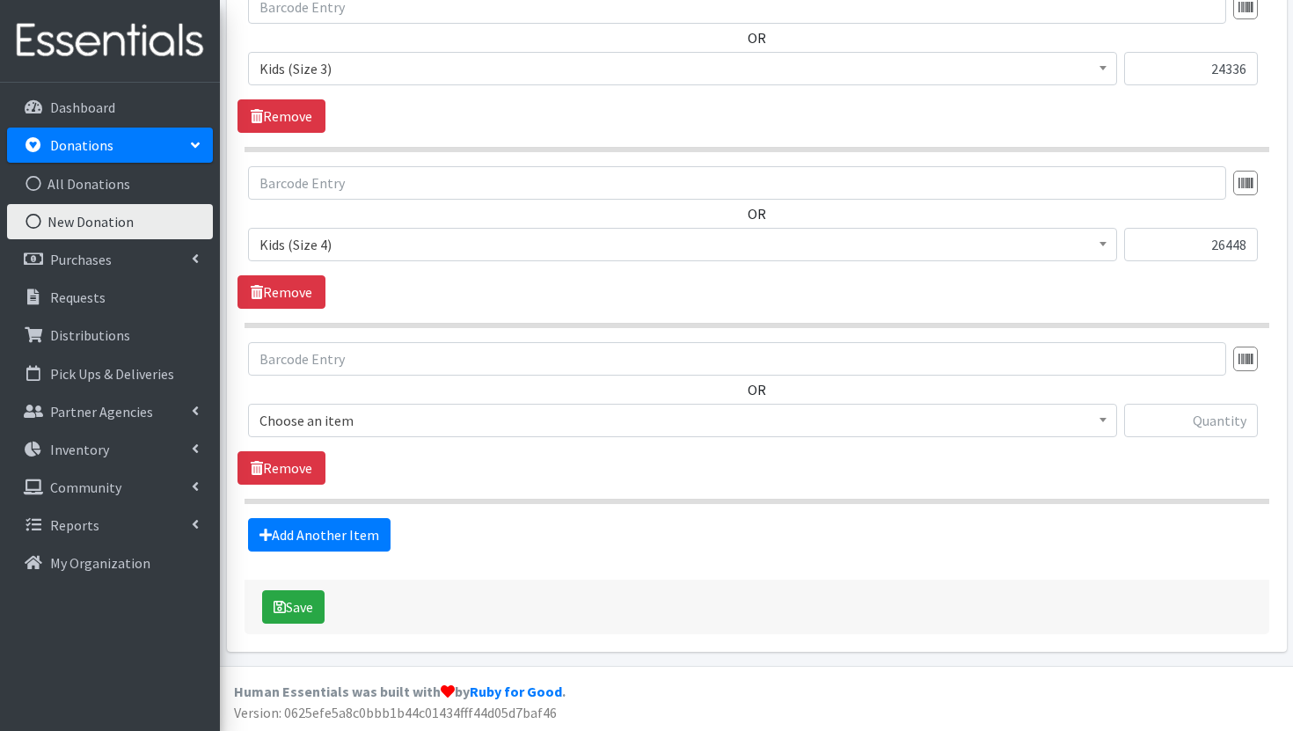
click at [599, 430] on span "Choose an item" at bounding box center [682, 420] width 846 height 25
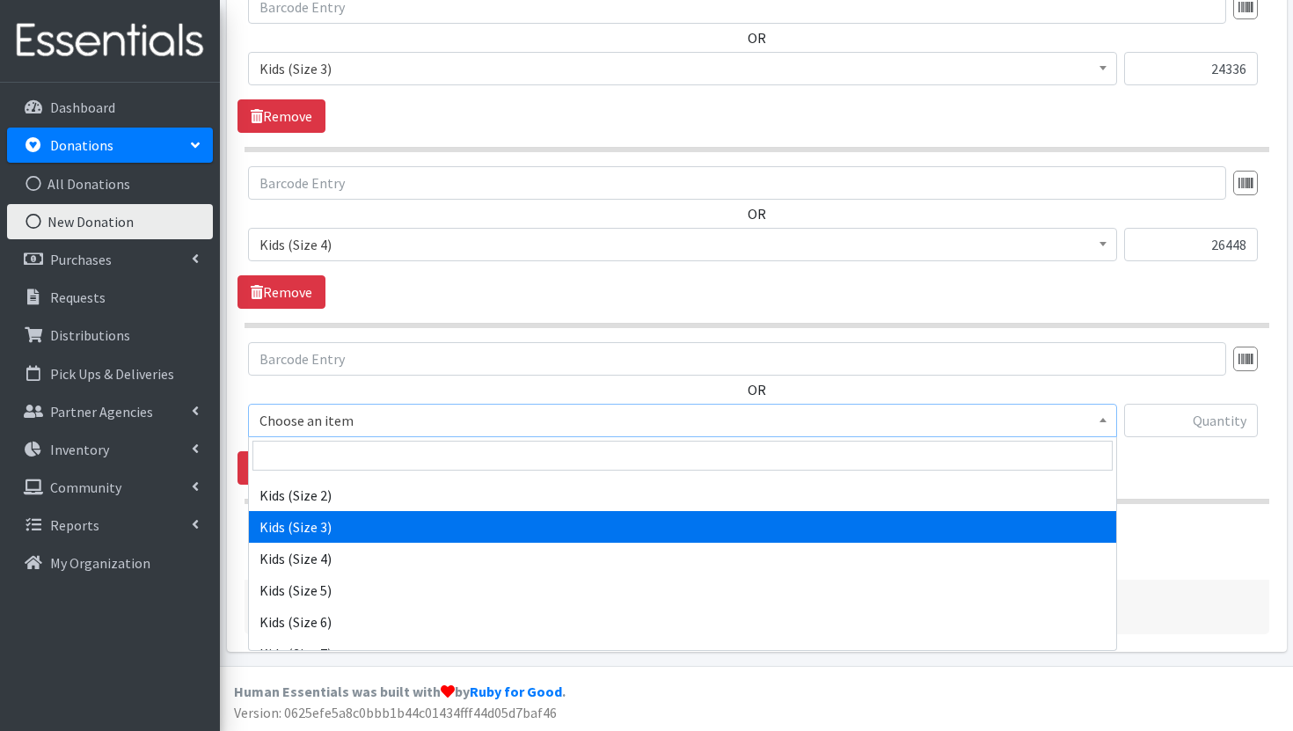
scroll to position [259, 0]
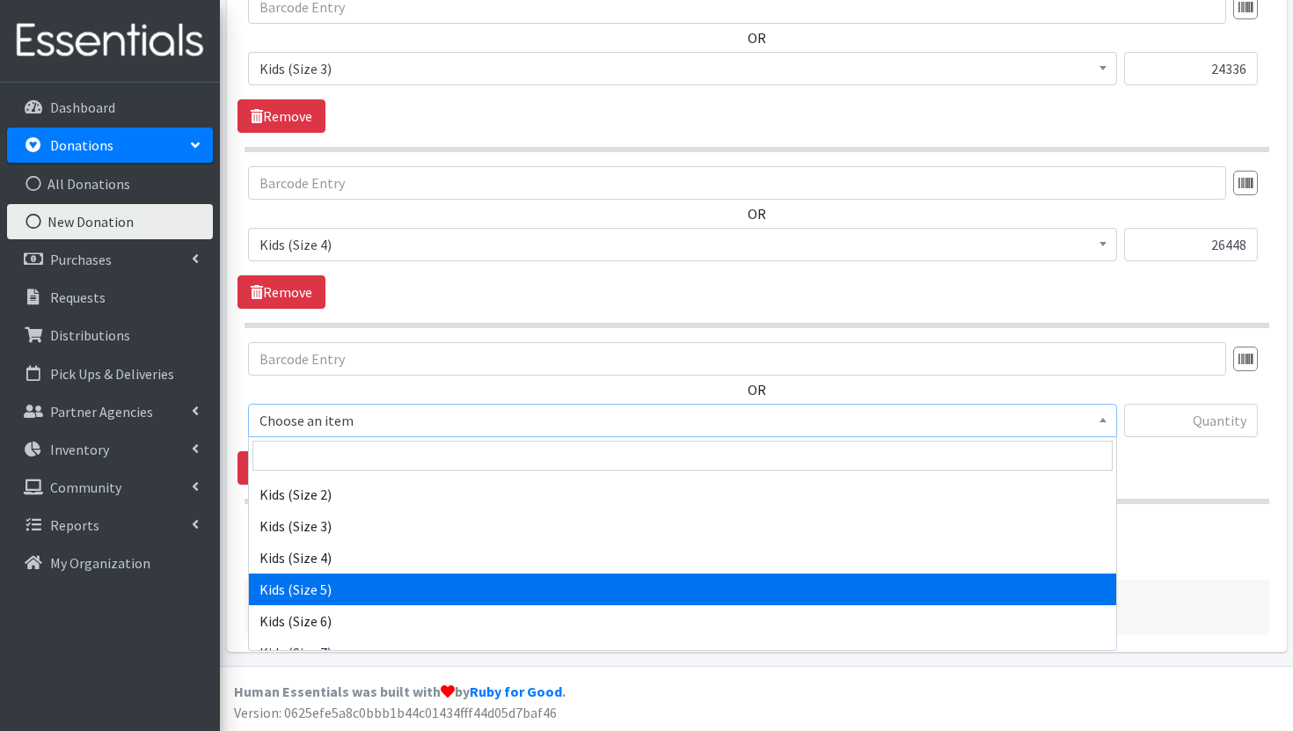
select select "3407"
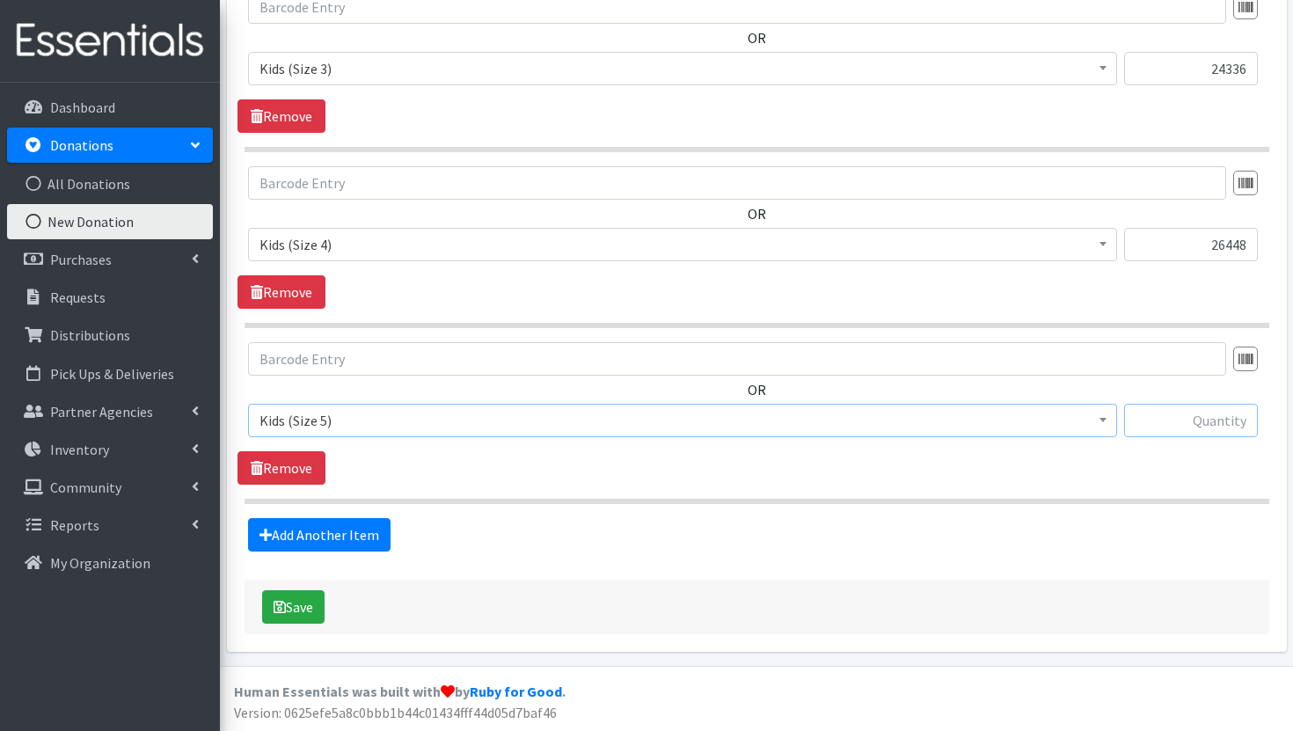
click at [1206, 424] on input "text" at bounding box center [1191, 420] width 134 height 33
type input "31080"
click at [380, 538] on link "Add Another Item" at bounding box center [319, 534] width 142 height 33
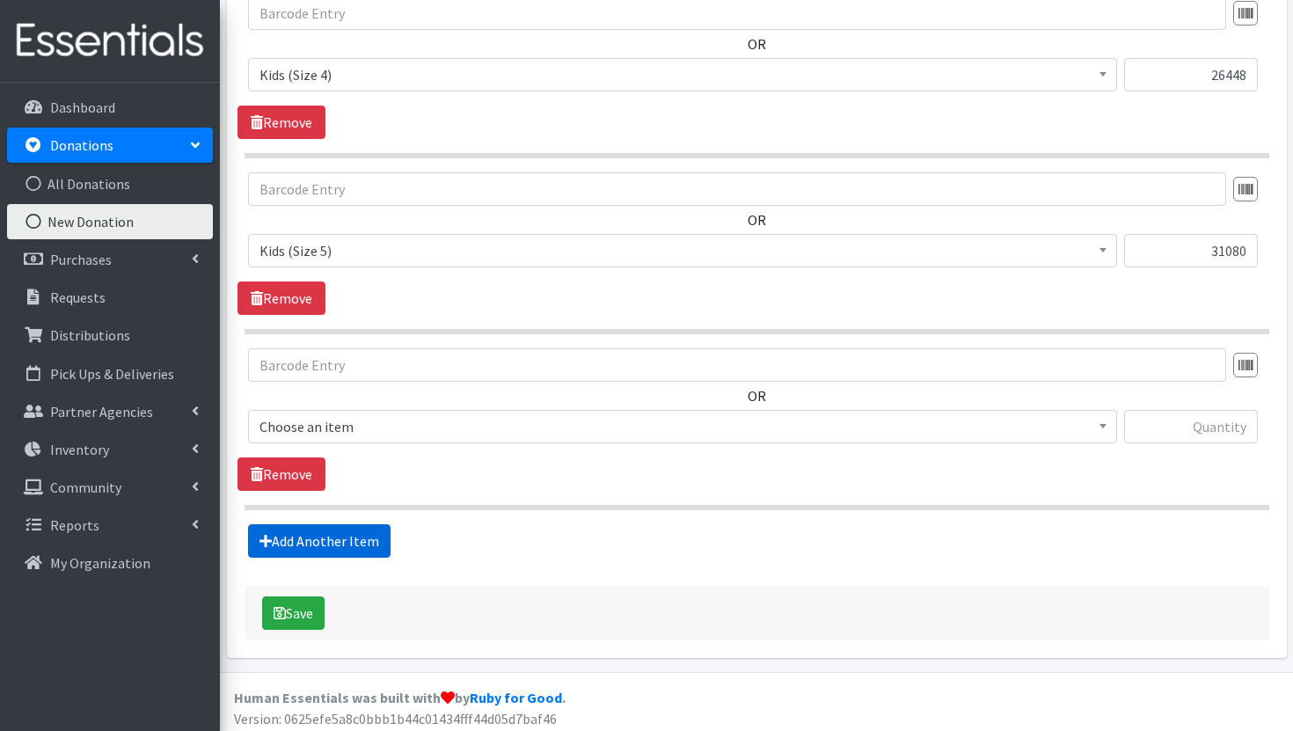
scroll to position [1183, 0]
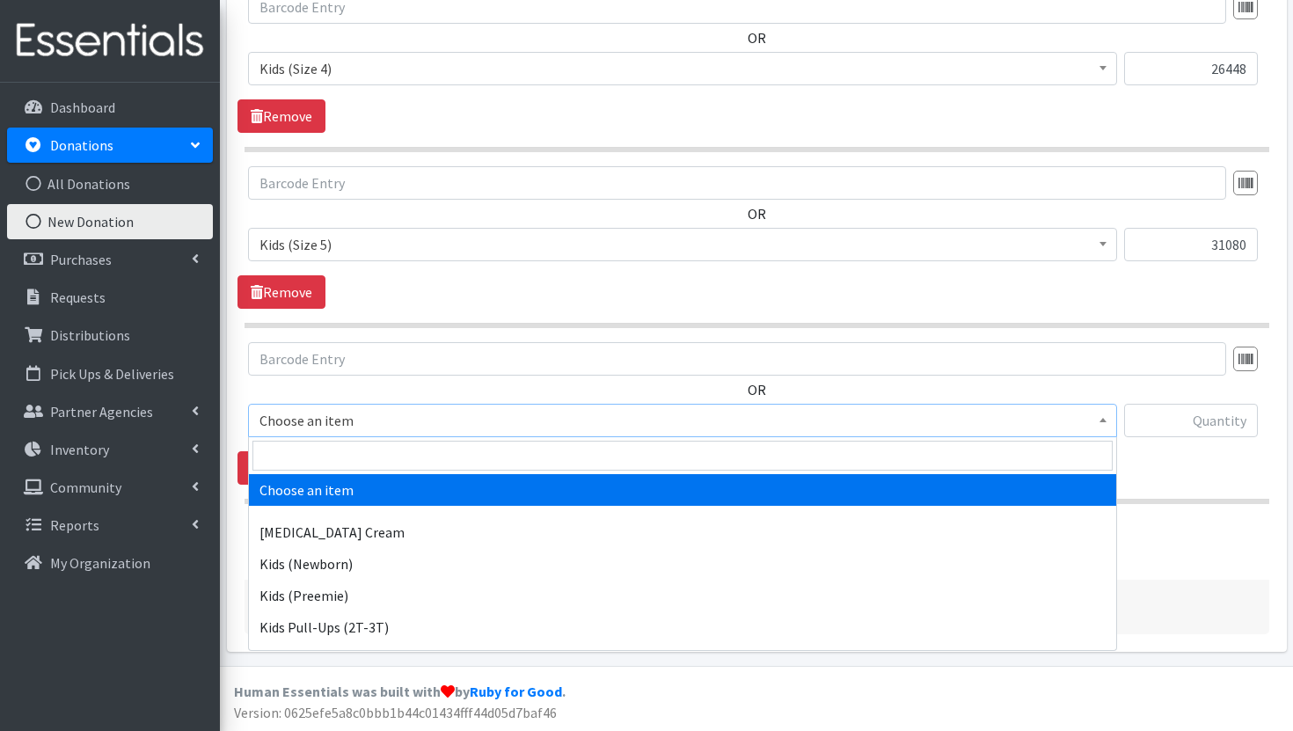
click at [634, 427] on span "Choose an item" at bounding box center [682, 420] width 846 height 25
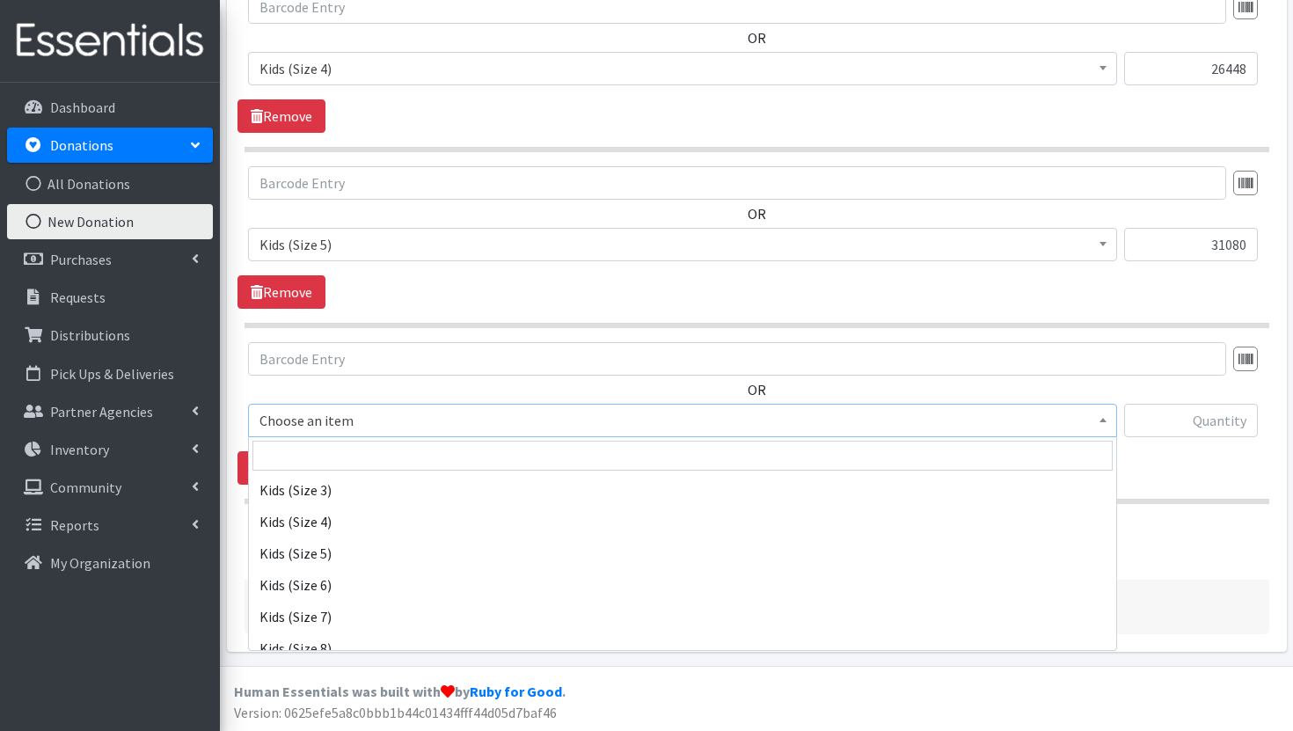
scroll to position [373, 0]
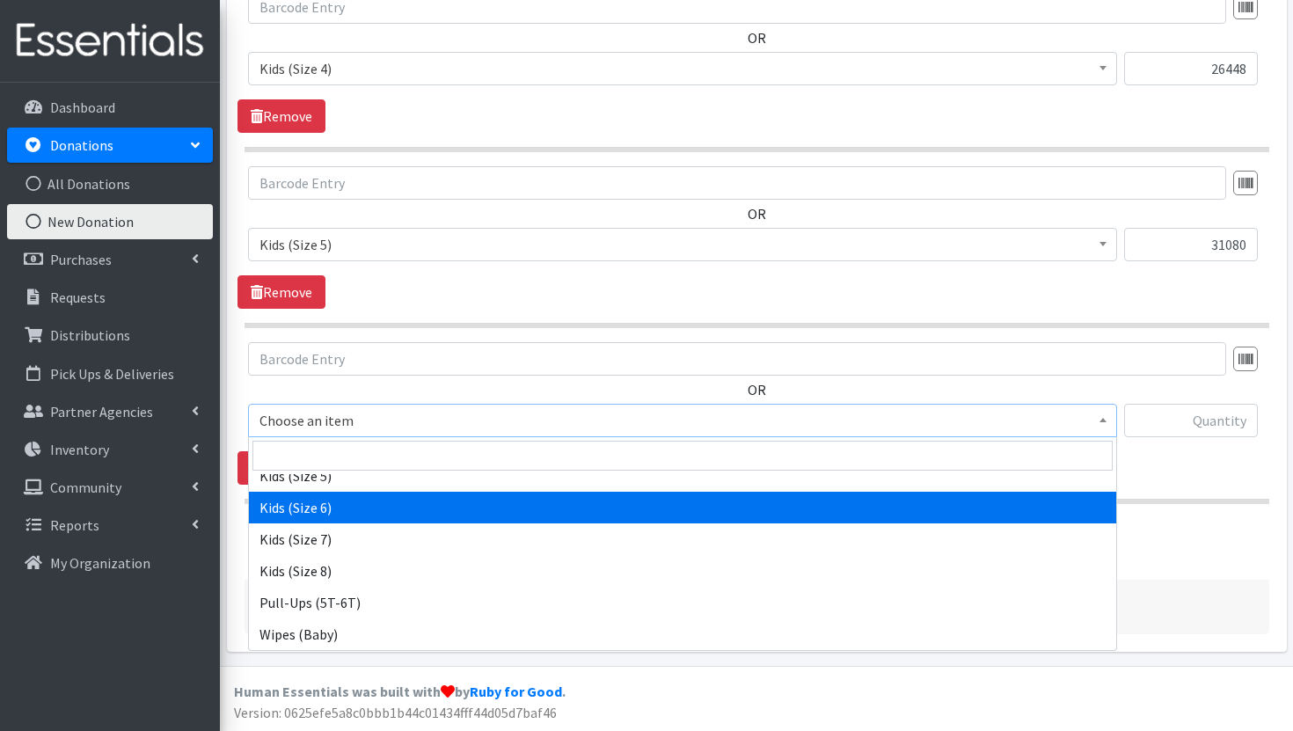
select select "3419"
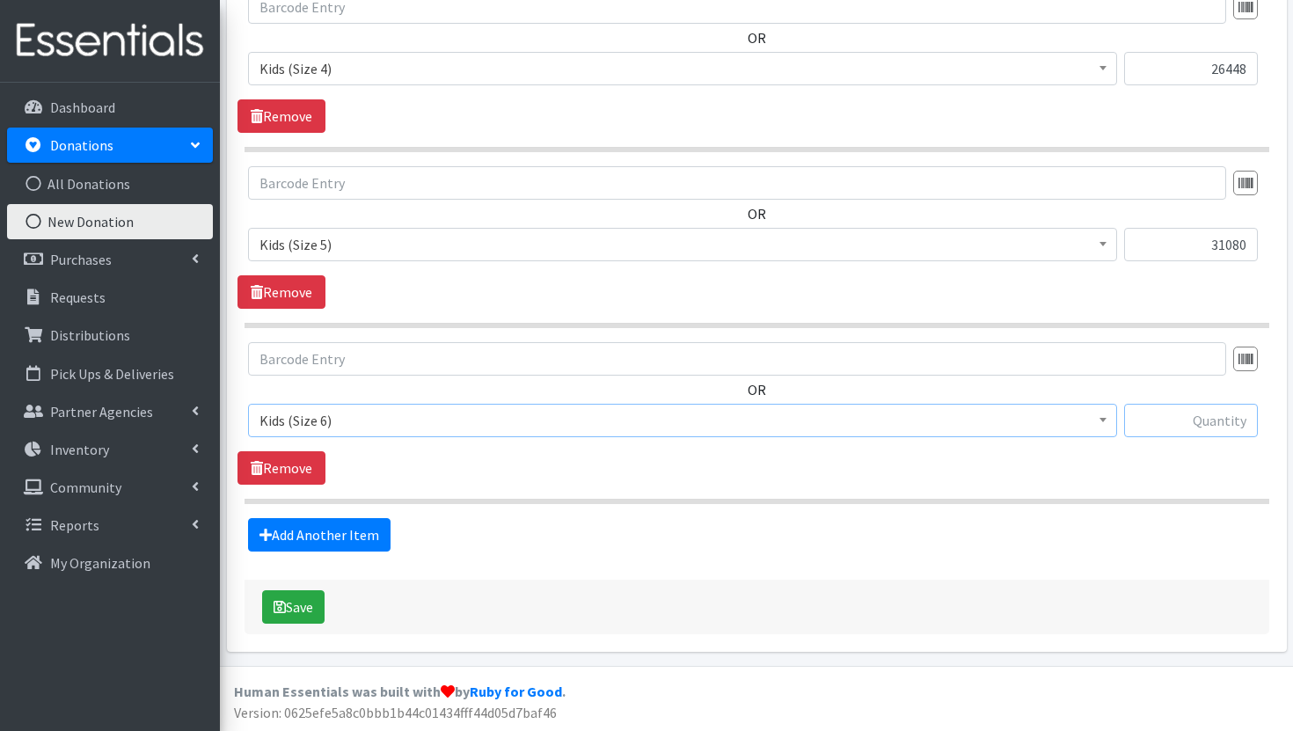
click at [1208, 415] on input "text" at bounding box center [1191, 420] width 134 height 33
type input "27000"
click at [353, 540] on link "Add Another Item" at bounding box center [319, 534] width 142 height 33
click at [684, 440] on span "Choose an item Diaper Rash Cream Kids (Newborn) Kids (Preemie) Kids Pull-Ups (2…" at bounding box center [682, 427] width 869 height 47
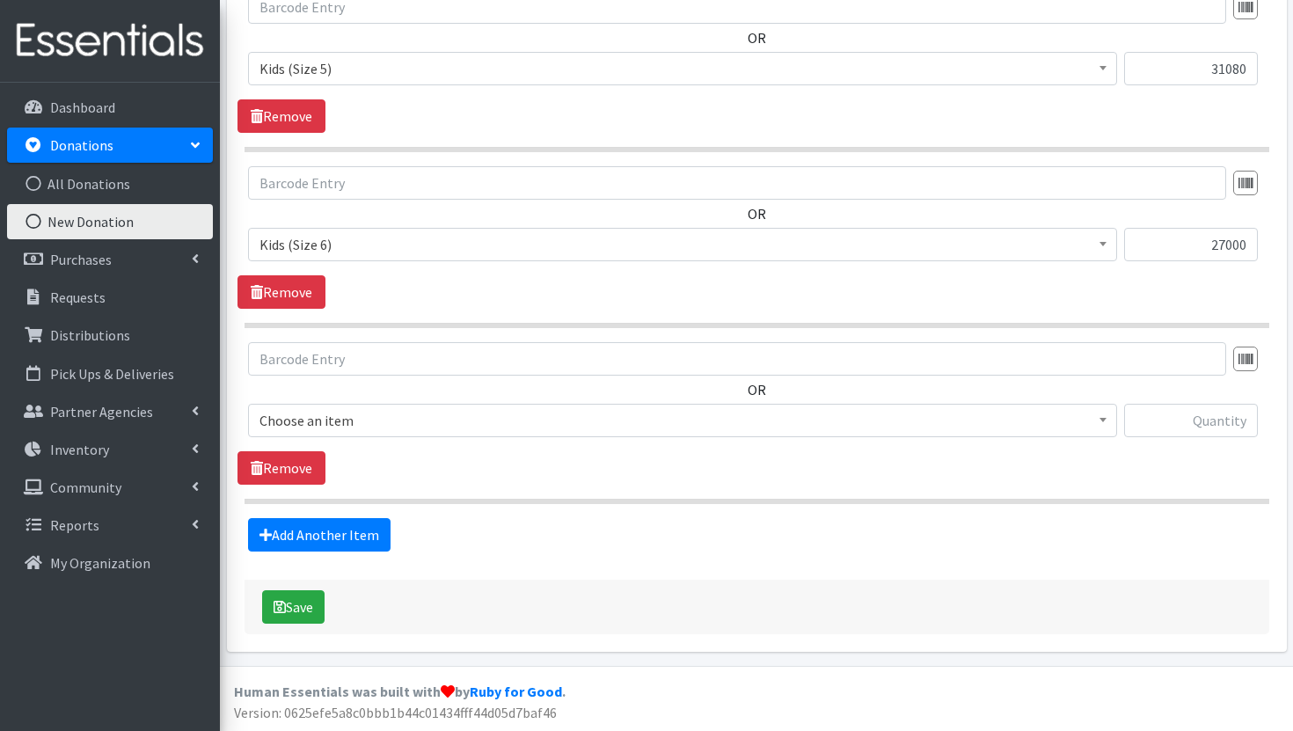
click at [689, 434] on span "Choose an item" at bounding box center [682, 420] width 869 height 33
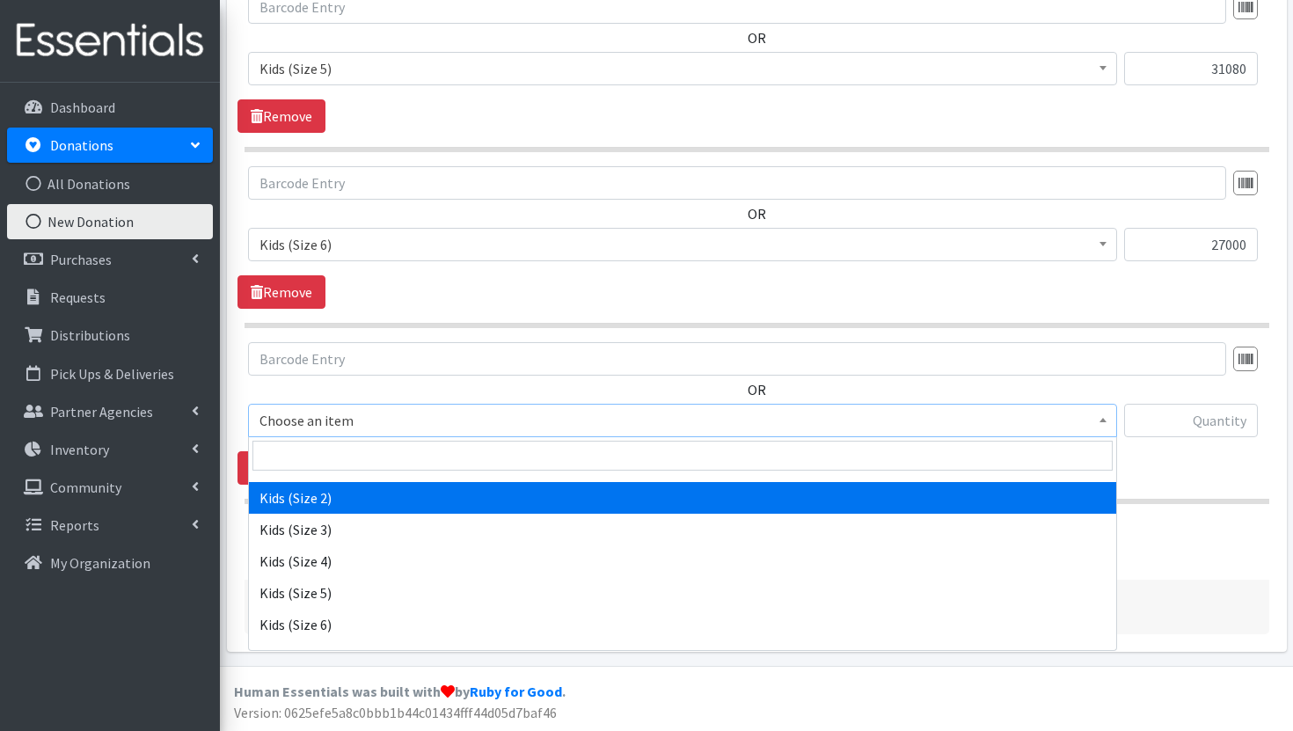
scroll to position [267, 0]
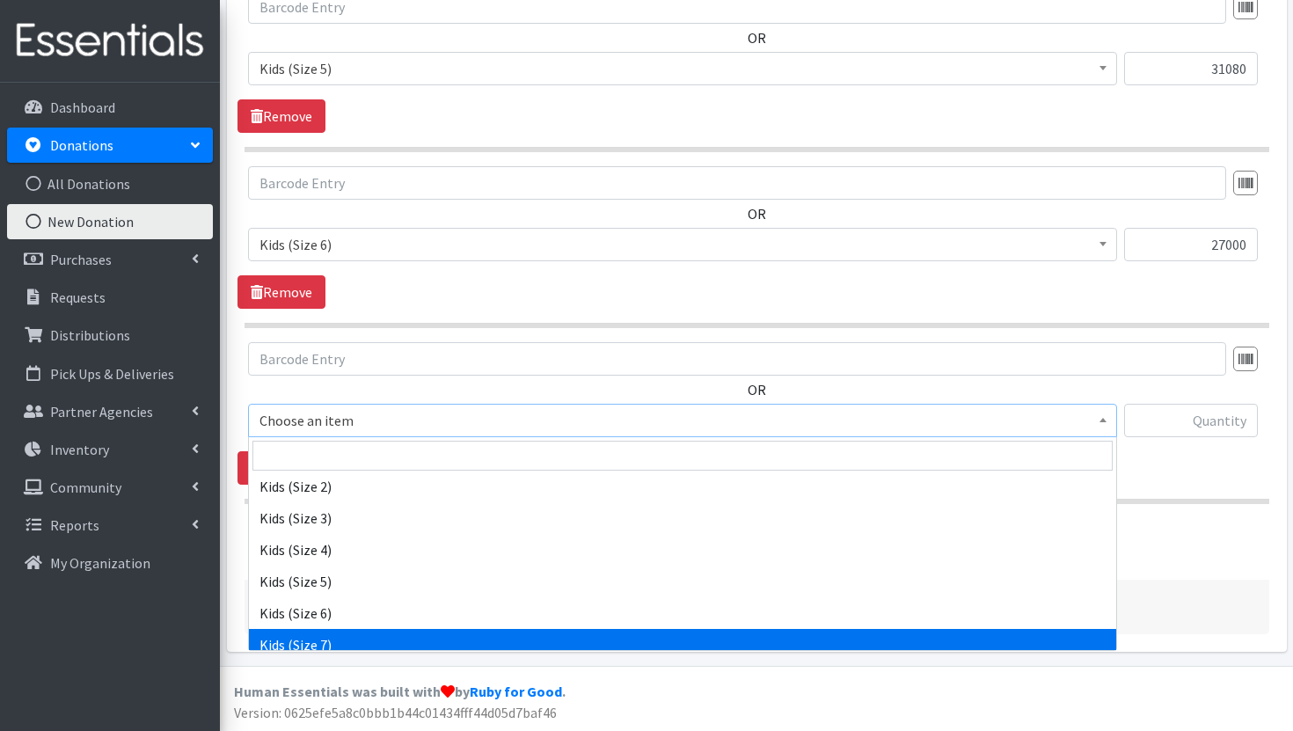
select select "7177"
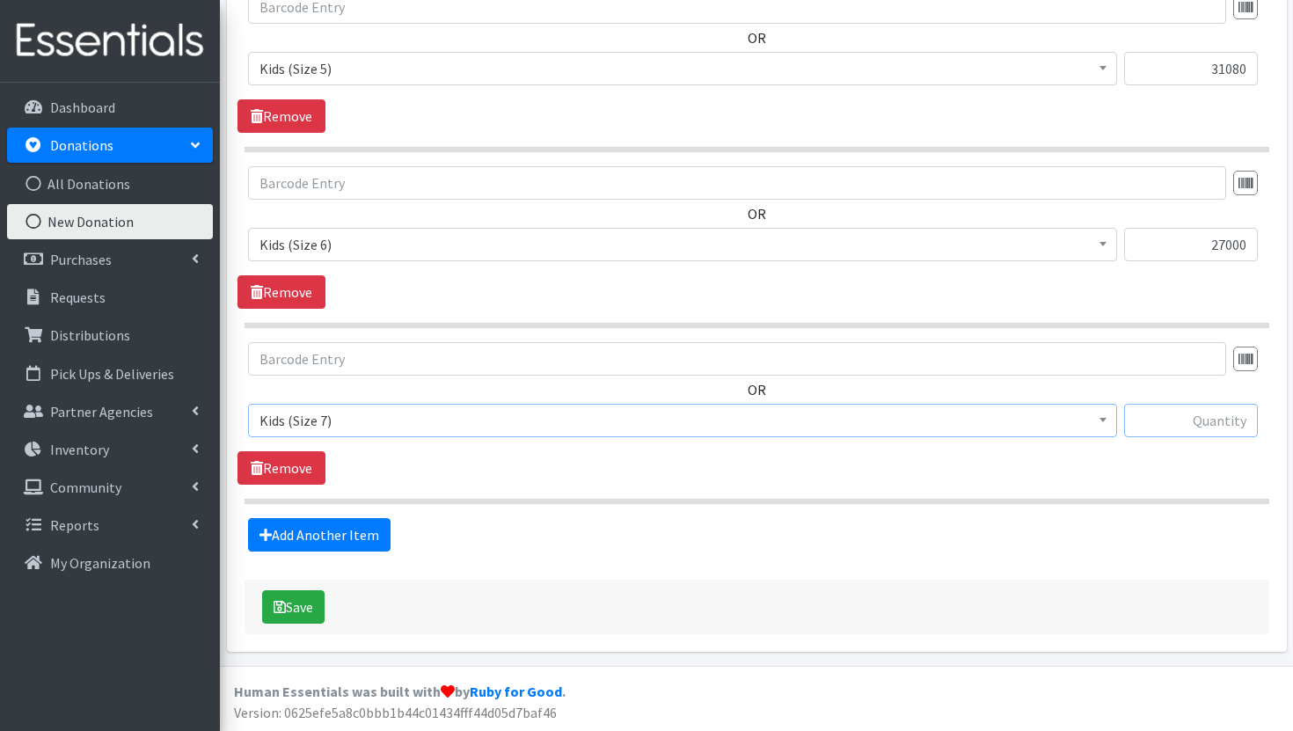
click at [1182, 417] on input "text" at bounding box center [1191, 420] width 134 height 33
type input "26880"
click at [298, 615] on button "Save" at bounding box center [293, 606] width 62 height 33
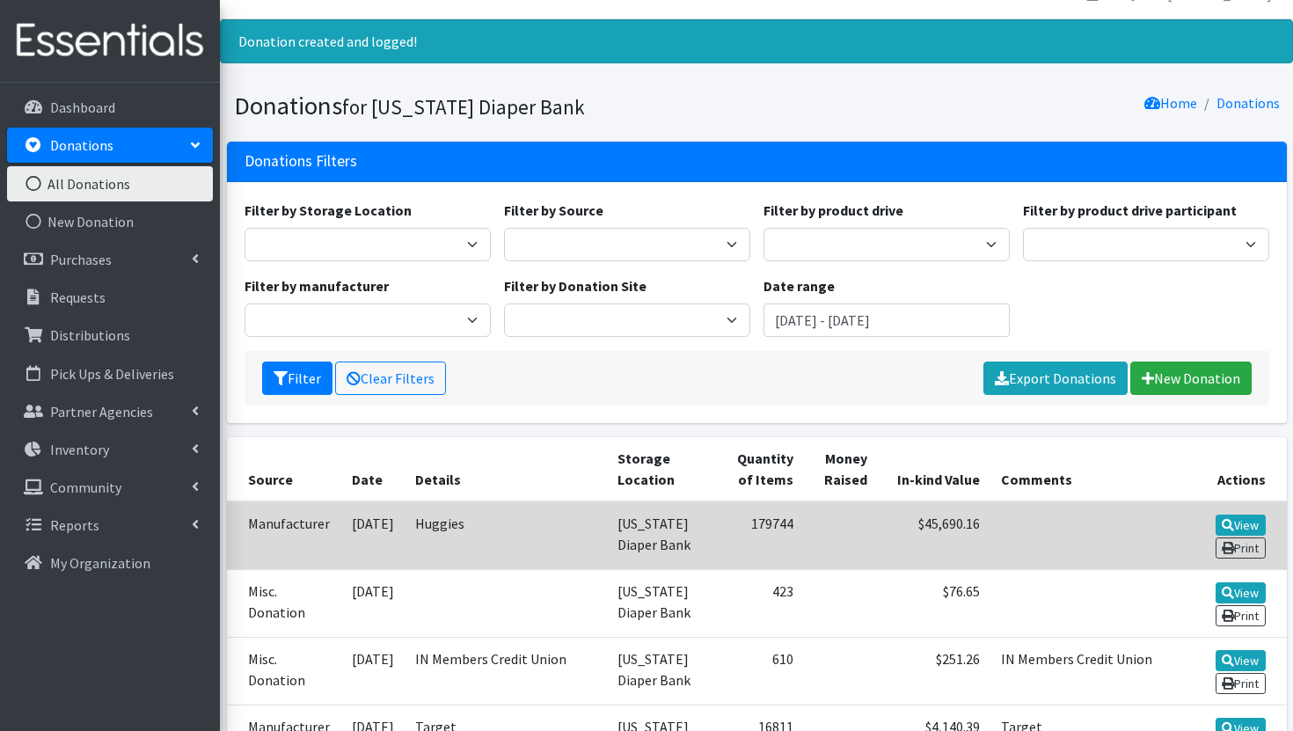
scroll to position [47, 0]
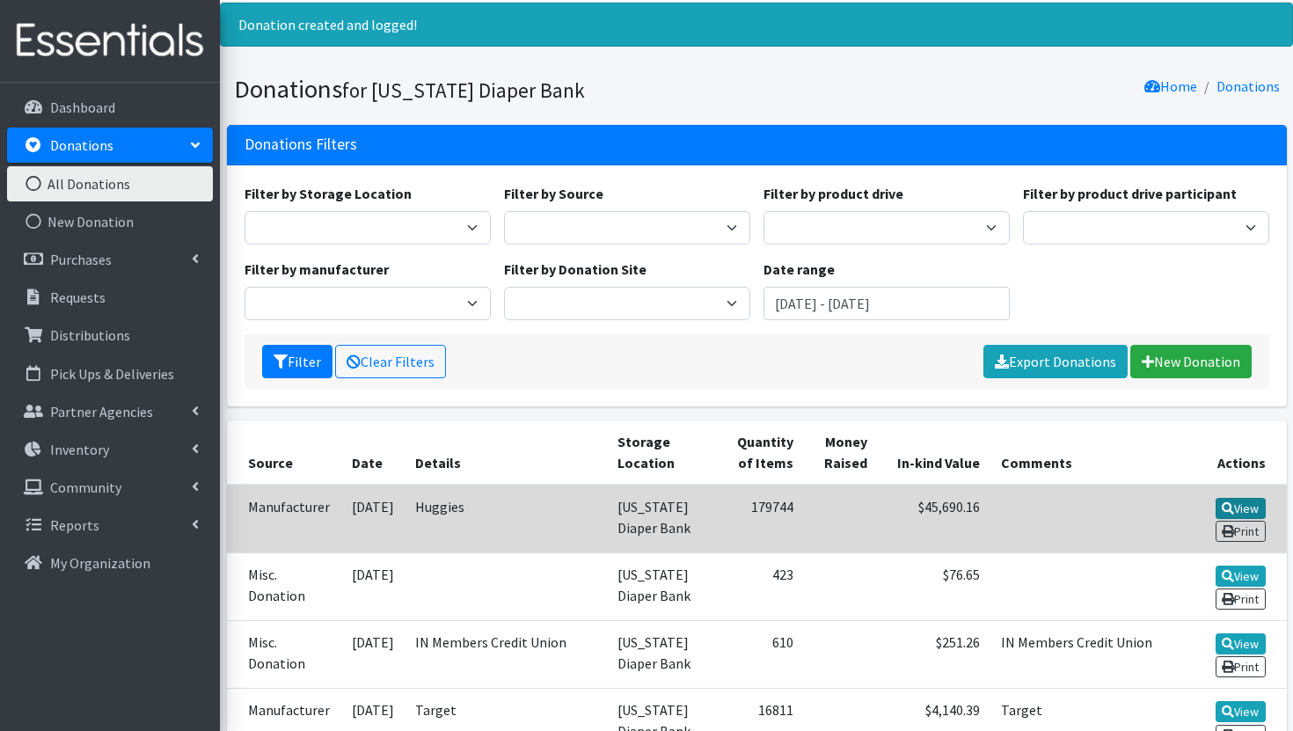
click at [1251, 501] on link "View" at bounding box center [1240, 508] width 50 height 21
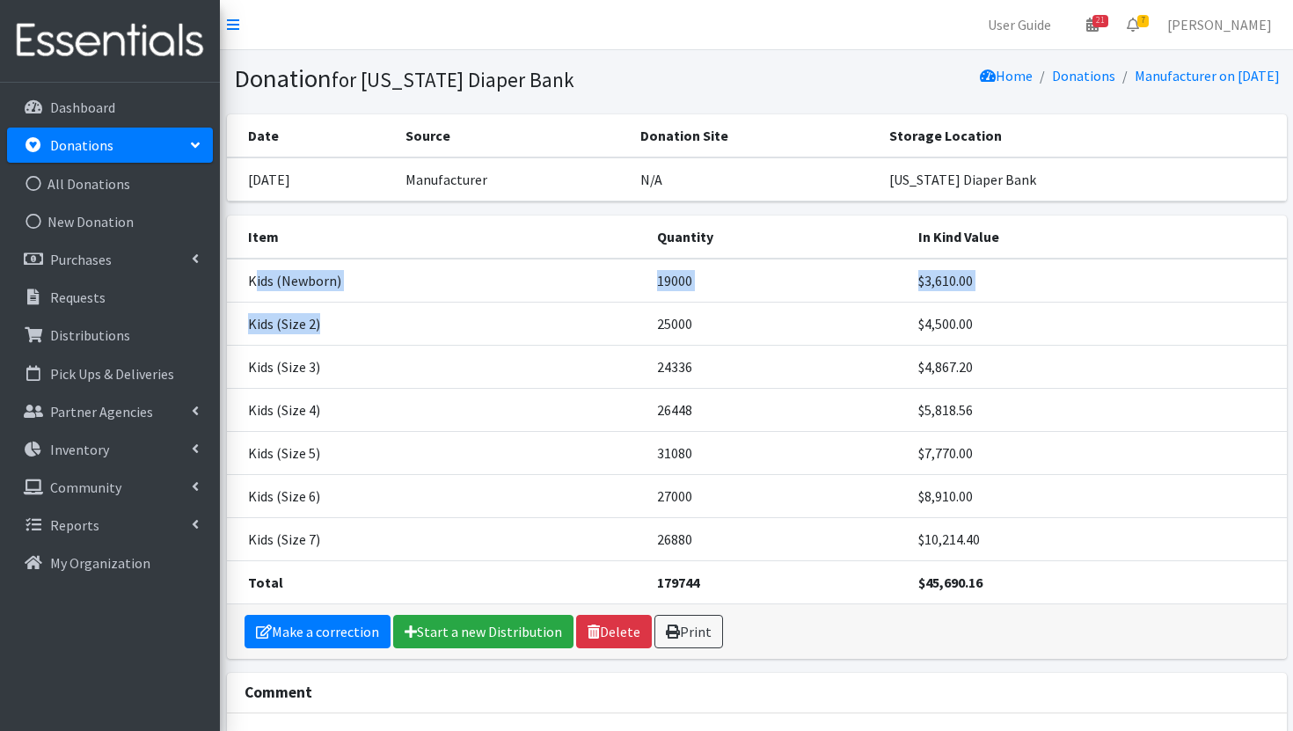
drag, startPoint x: 252, startPoint y: 273, endPoint x: 470, endPoint y: 332, distance: 226.8
click at [470, 332] on tbody "Kids (Newborn) 19000 $3,610.00 Kids (Size 2) 25000 $4,500.00 Kids (Size 3) 2433…" at bounding box center [757, 432] width 1060 height 346
click at [483, 338] on td "Kids (Size 2)" at bounding box center [437, 323] width 420 height 43
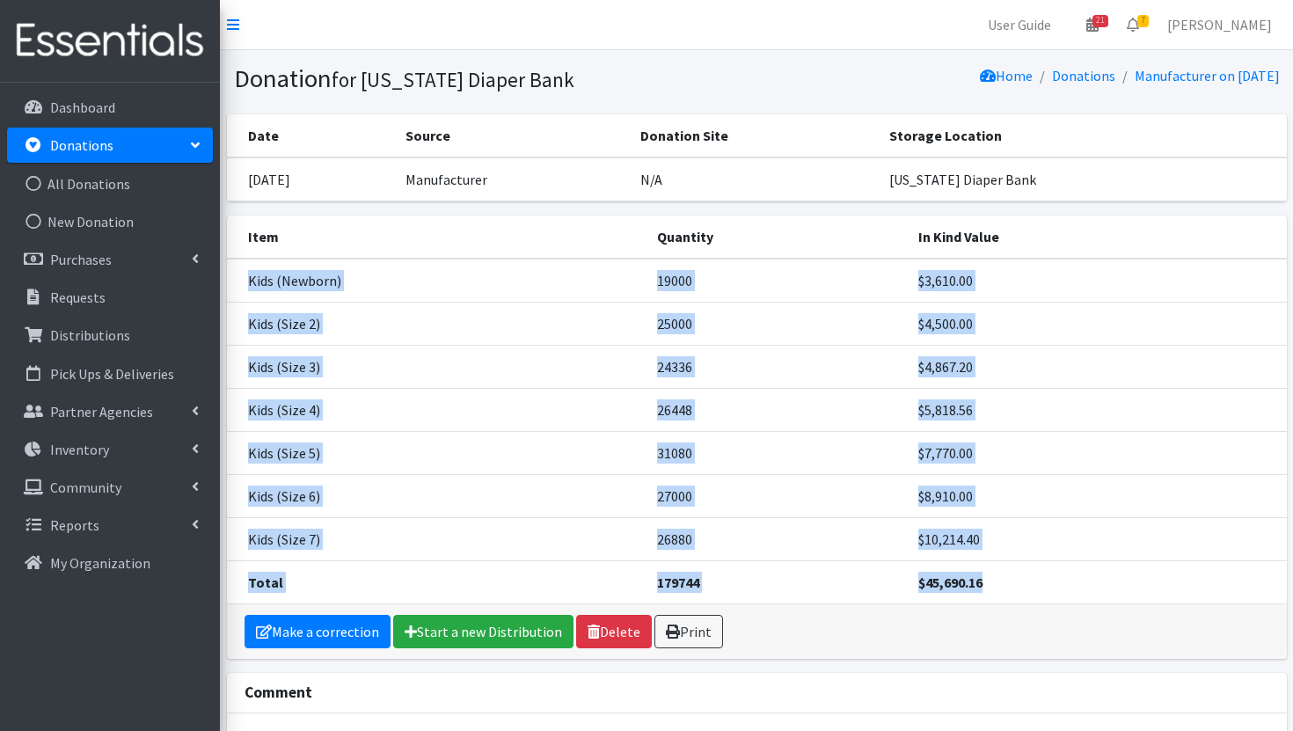
drag, startPoint x: 242, startPoint y: 272, endPoint x: 1031, endPoint y: 590, distance: 850.7
click at [1031, 590] on tbody "Kids (Newborn) 19000 $3,610.00 Kids (Size 2) 25000 $4,500.00 Kids (Size 3) 2433…" at bounding box center [757, 432] width 1060 height 346
copy tbody "Kids (Newborn) 19000 $3,610.00 Kids (Size 2) 25000 $4,500.00 Kids (Size 3) 2433…"
click at [702, 626] on link "Print" at bounding box center [688, 631] width 69 height 33
